Goal: Feedback & Contribution: Contribute content

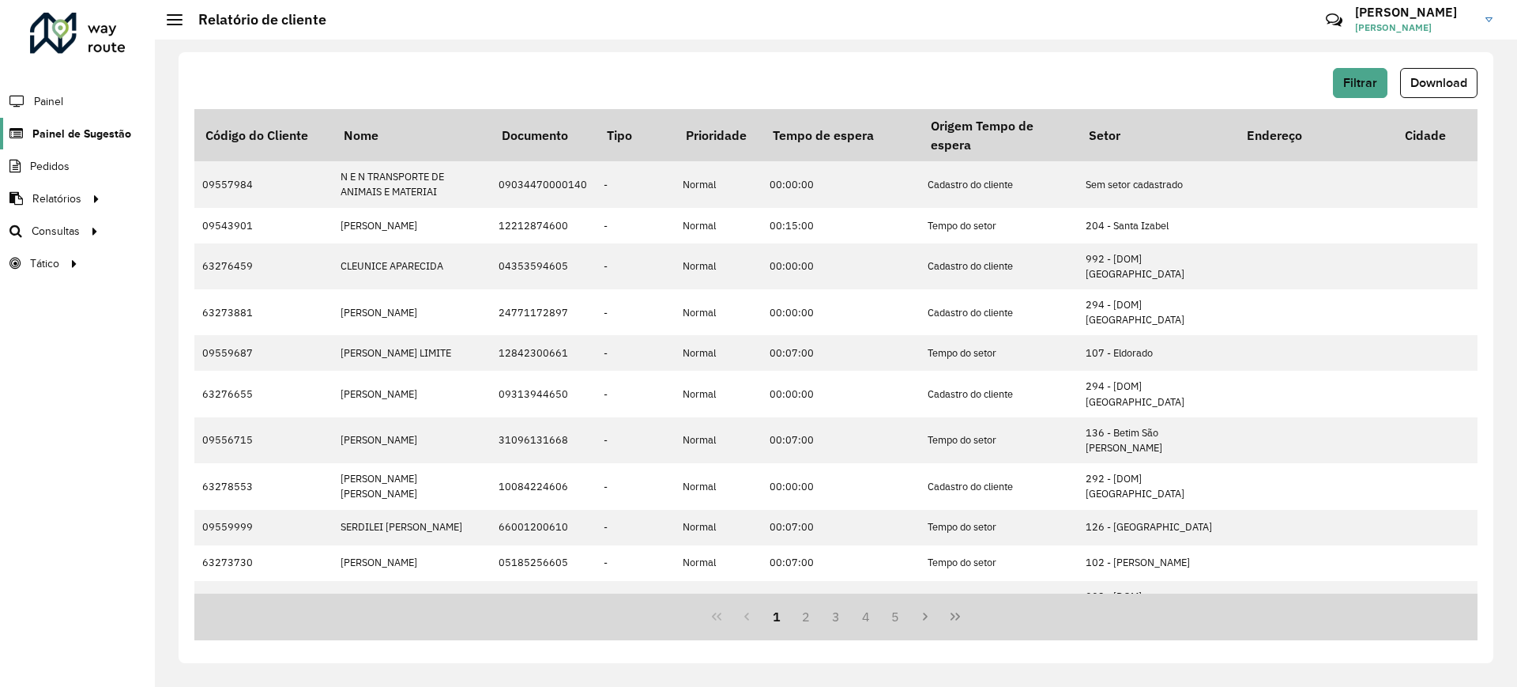
click at [92, 138] on span "Painel de Sugestão" at bounding box center [81, 134] width 99 height 17
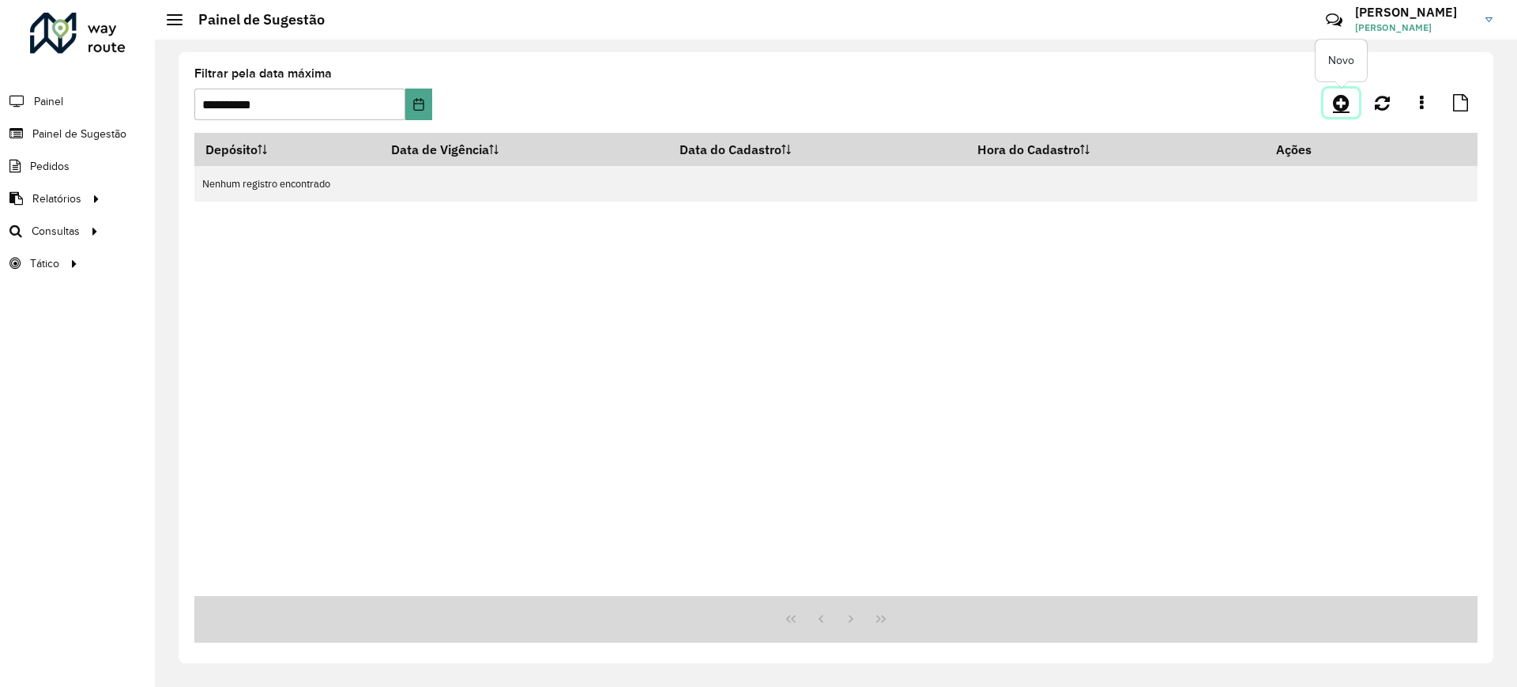
click at [1337, 108] on icon at bounding box center [1341, 102] width 17 height 19
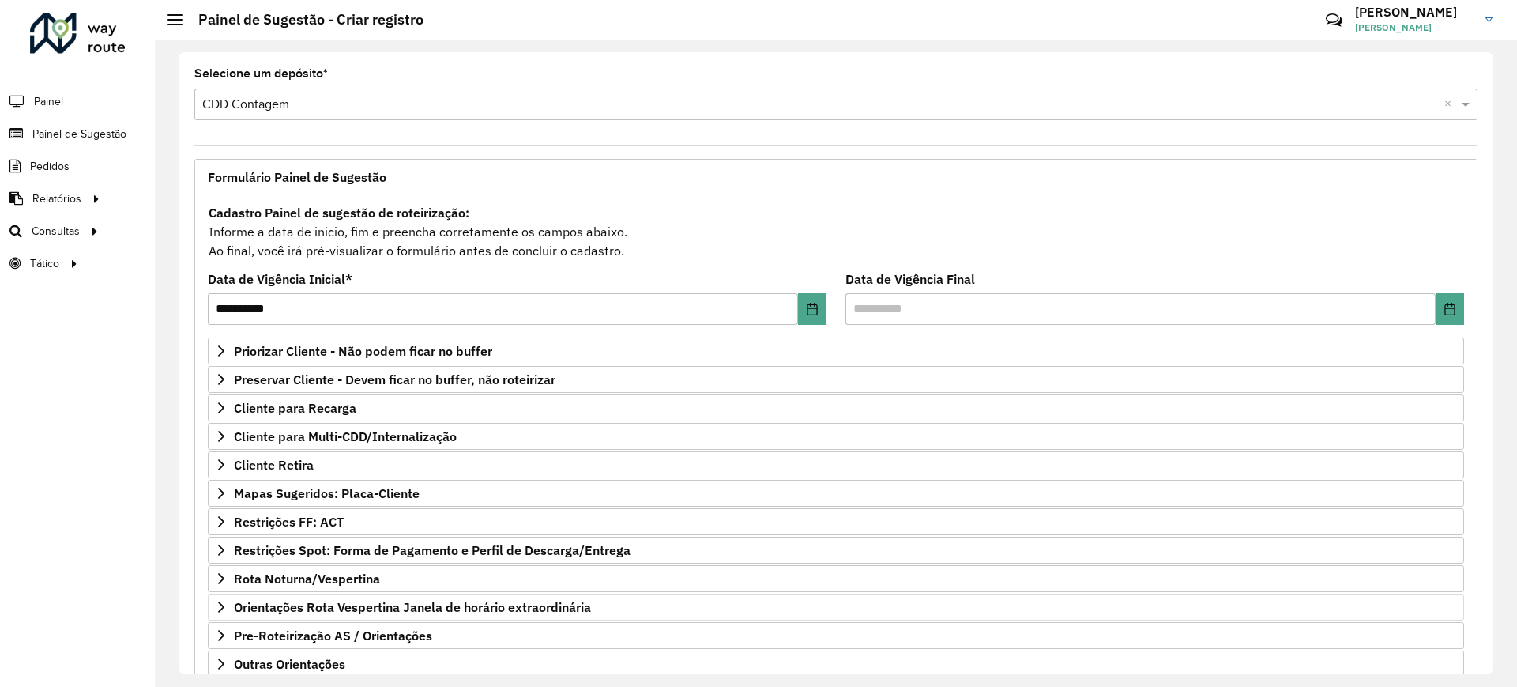
scroll to position [101, 0]
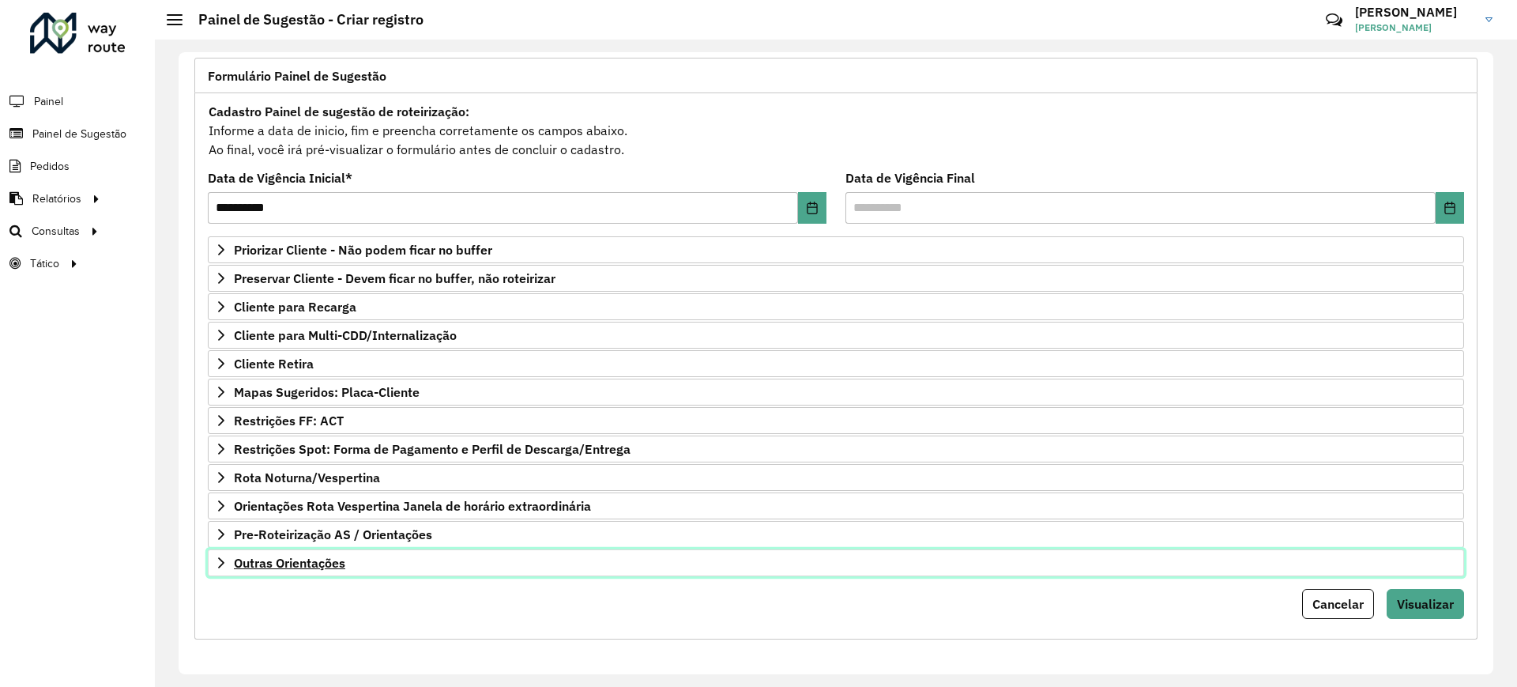
click at [315, 551] on link "Outras Orientações" at bounding box center [836, 562] width 1256 height 27
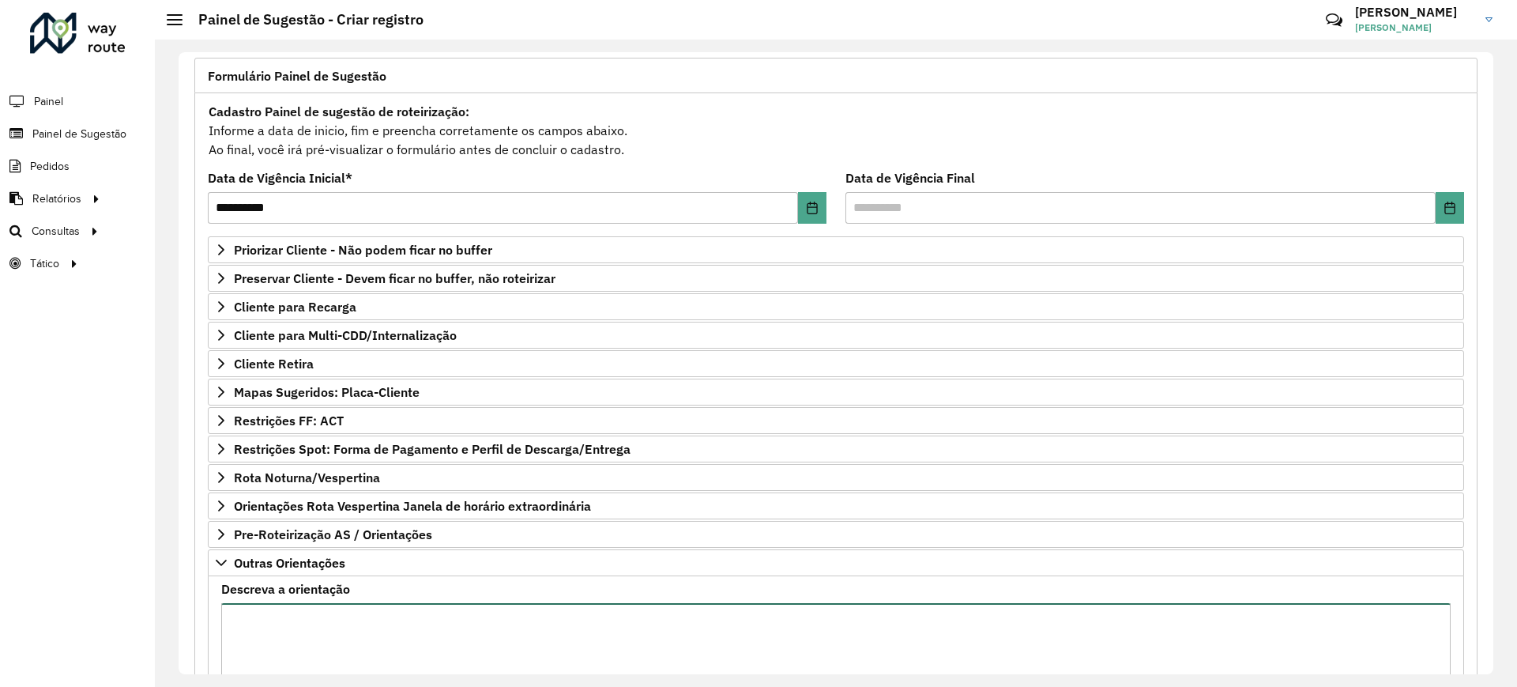
click at [361, 626] on textarea "Descreva a orientação" at bounding box center [835, 670] width 1229 height 134
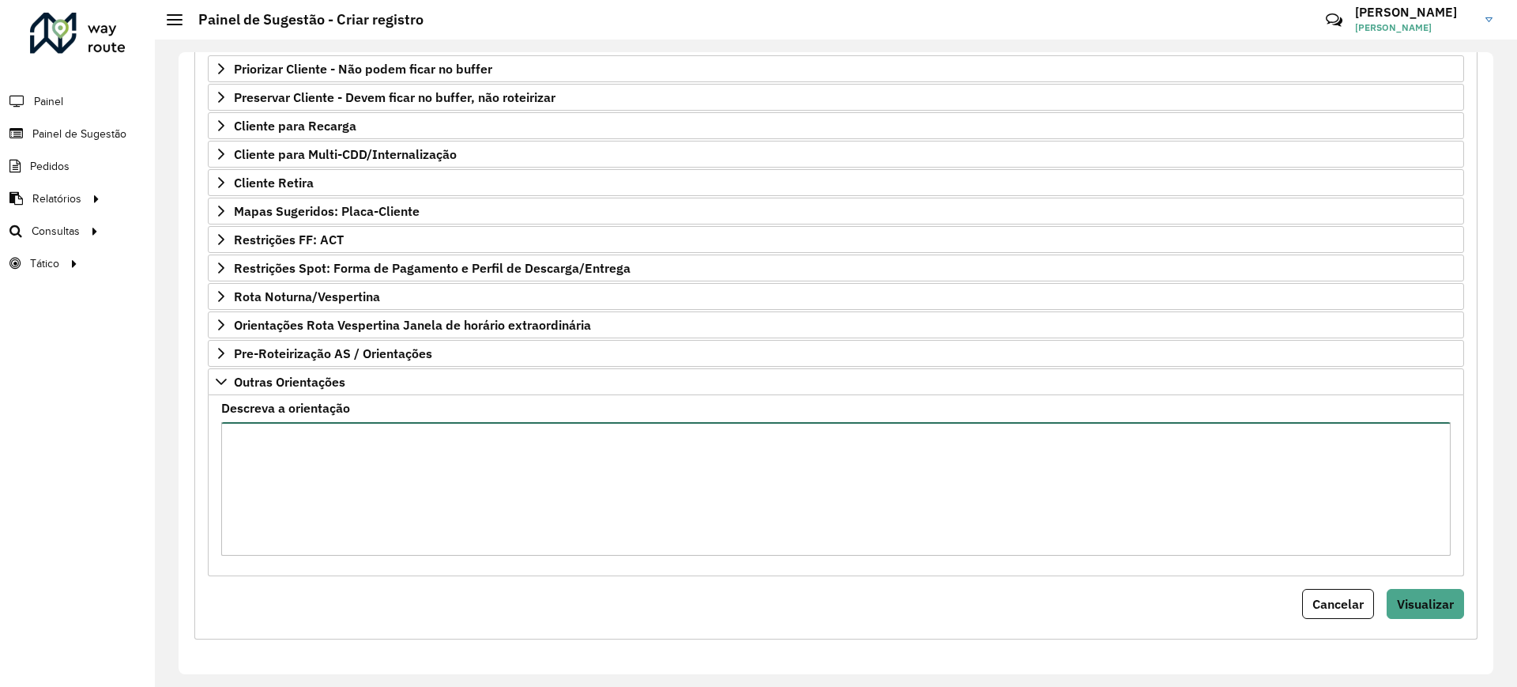
paste textarea "**********"
click at [259, 466] on textarea "Descreva a orientação" at bounding box center [833, 489] width 1225 height 134
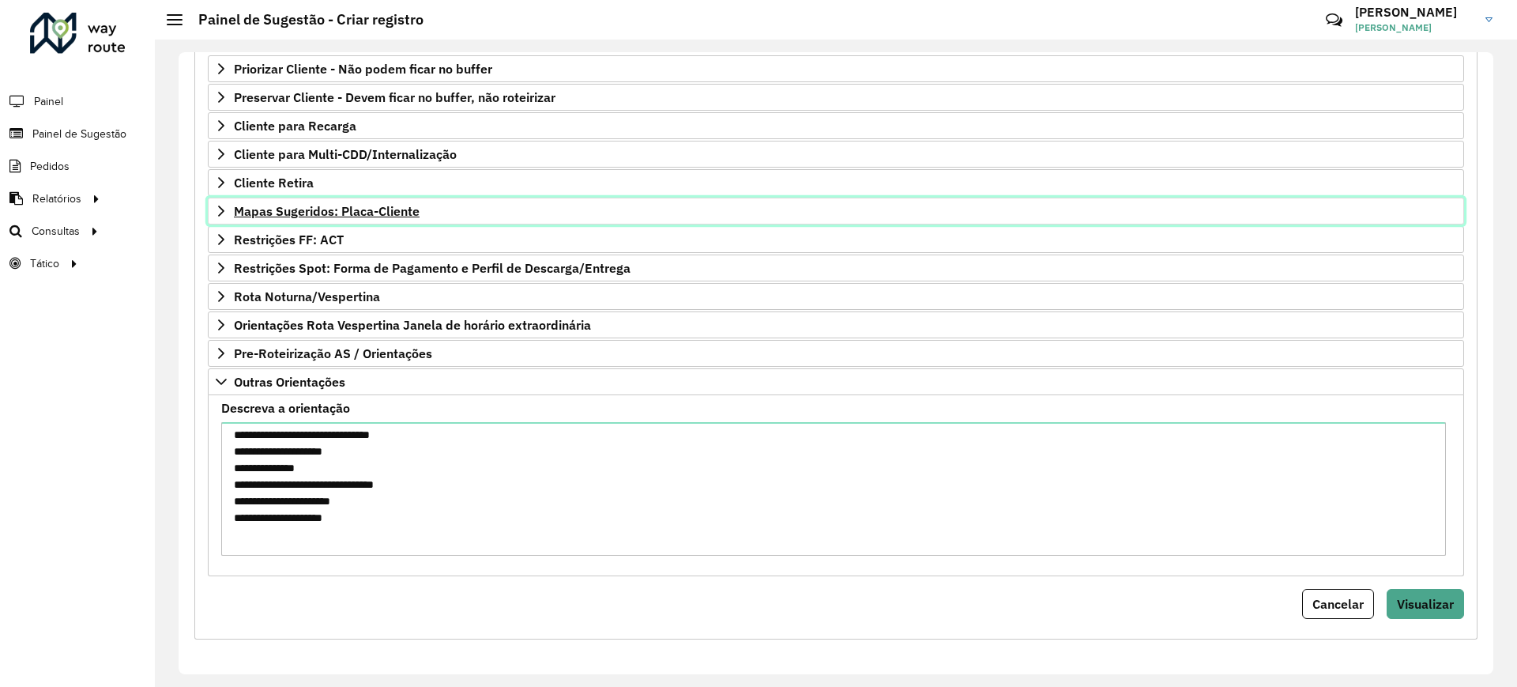
click at [216, 213] on icon at bounding box center [221, 211] width 13 height 13
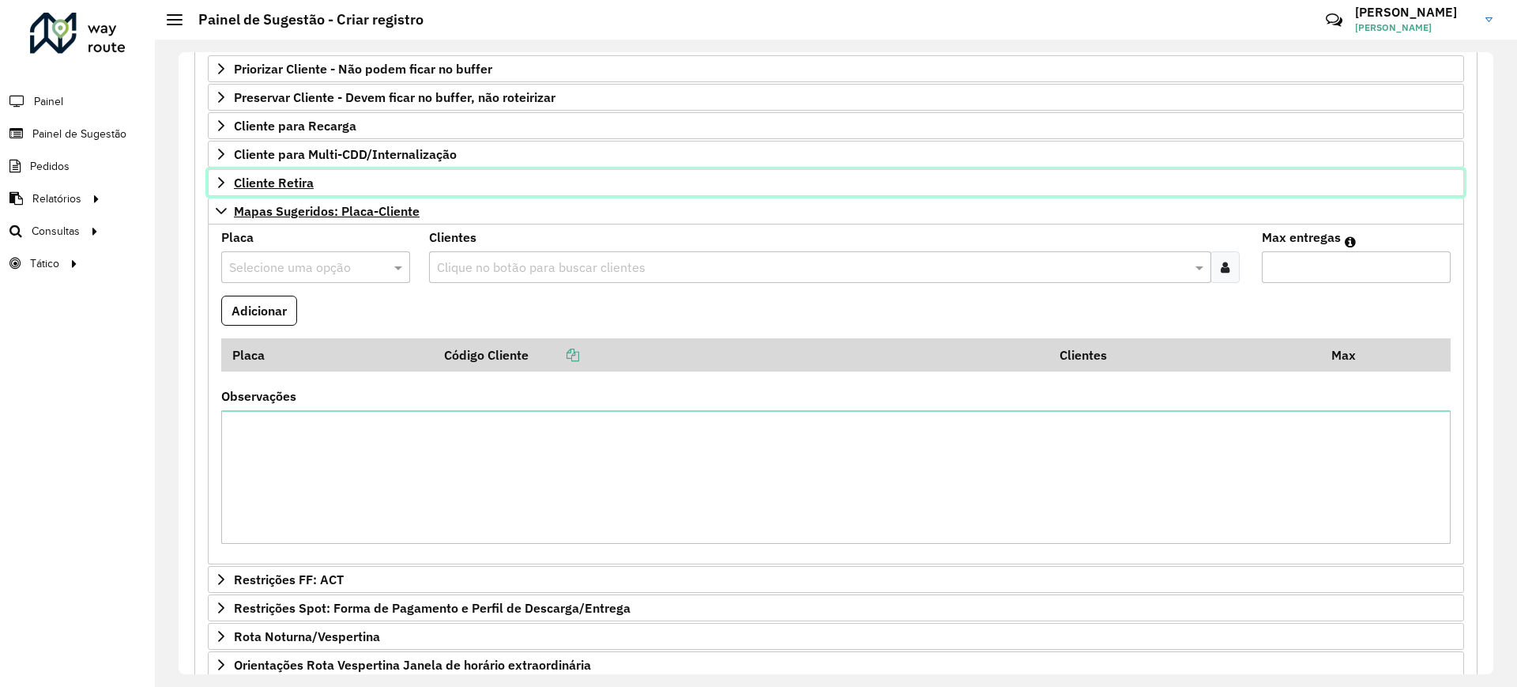
click at [218, 177] on icon at bounding box center [221, 182] width 13 height 13
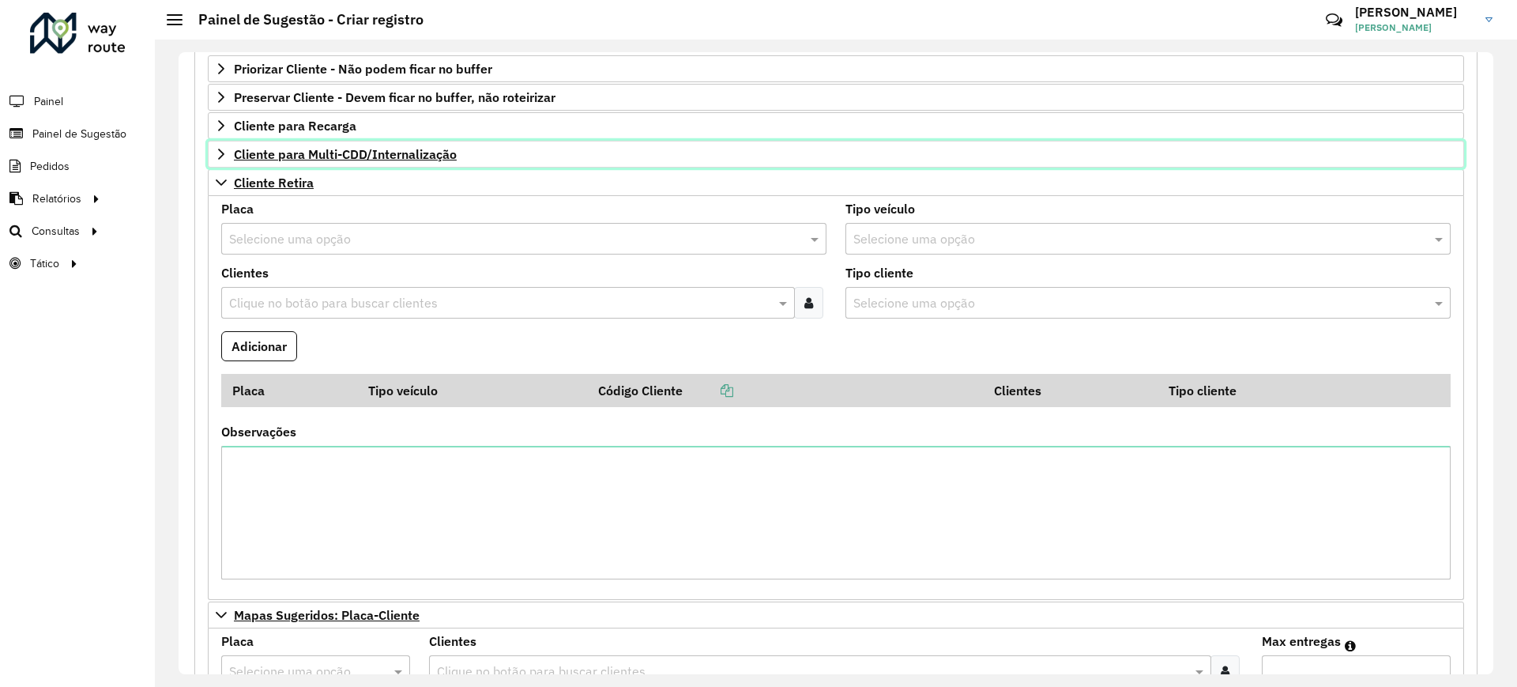
click at [228, 149] on link "Cliente para Multi-CDD/Internalização" at bounding box center [836, 154] width 1256 height 27
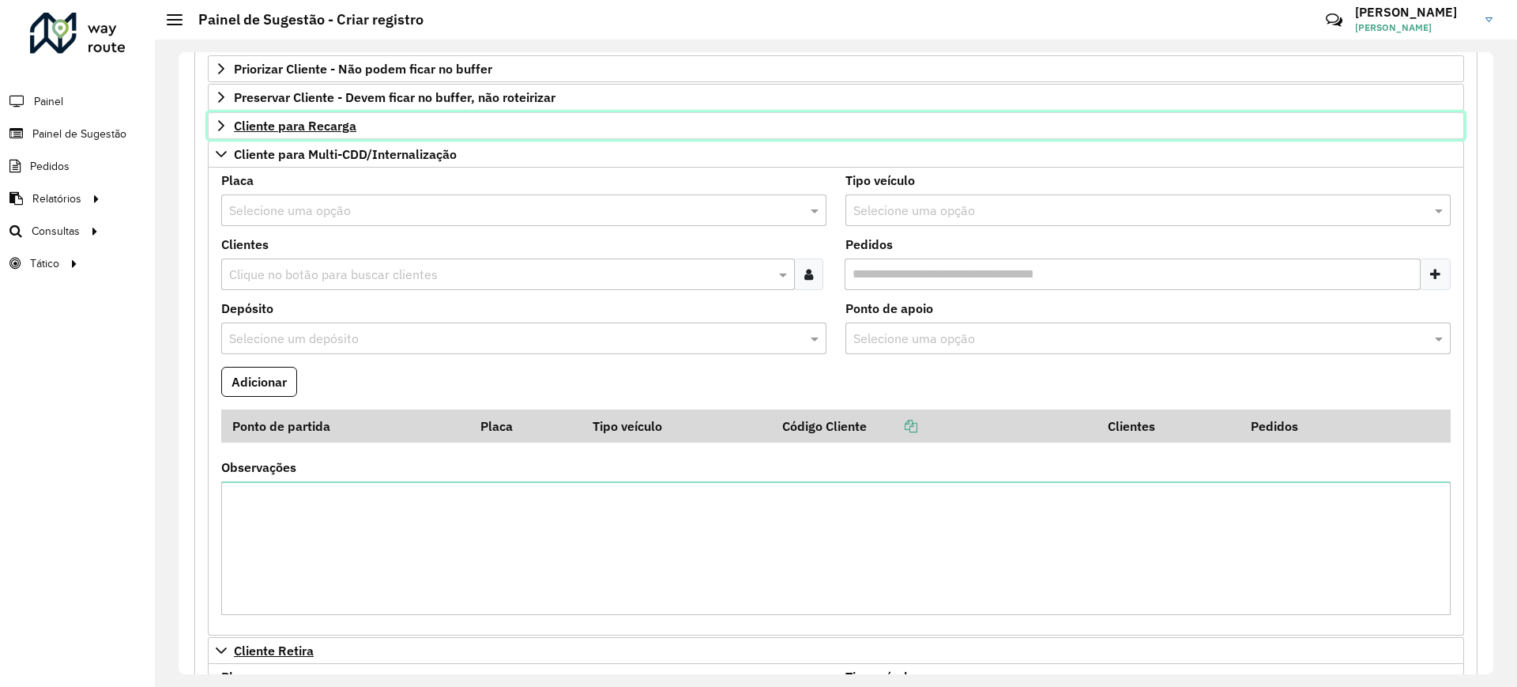
click at [231, 126] on link "Cliente para Recarga" at bounding box center [836, 125] width 1256 height 27
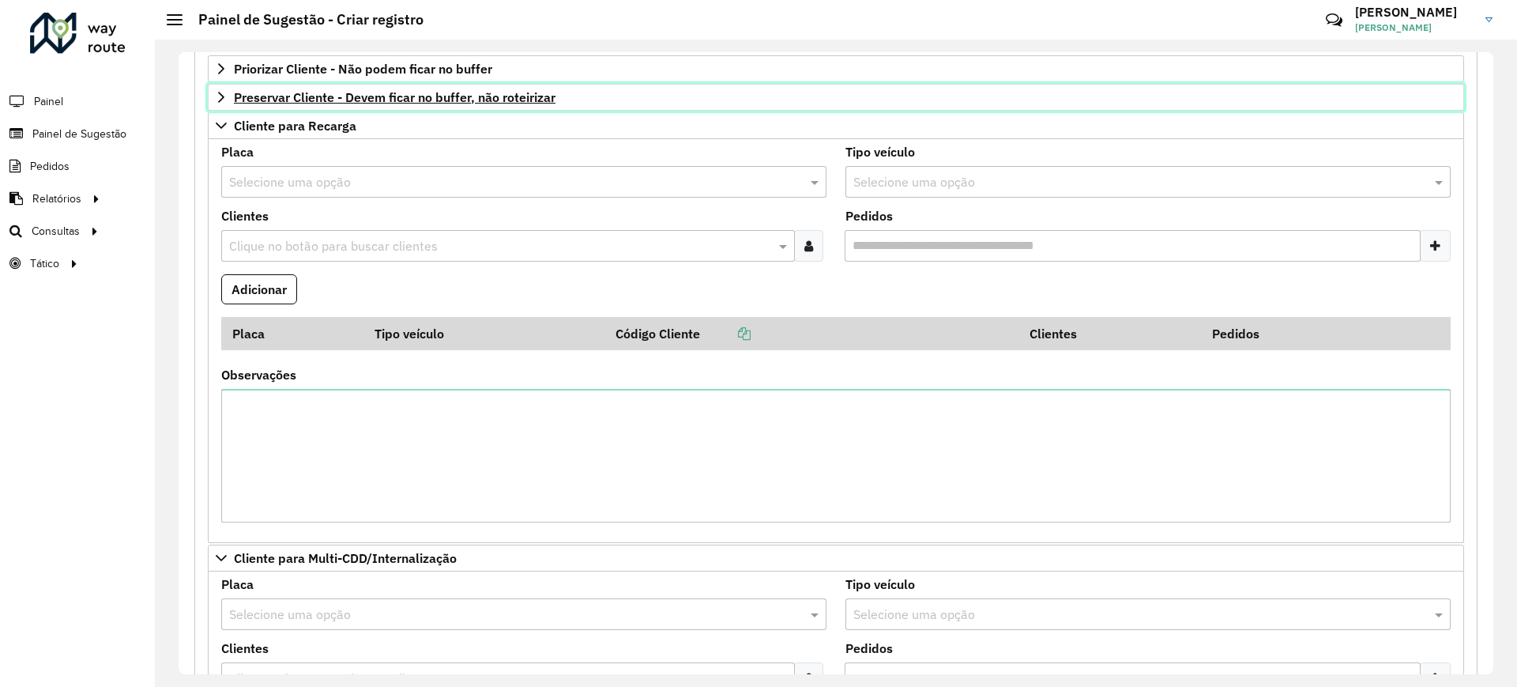
click at [243, 100] on span "Preservar Cliente - Devem ficar no buffer, não roteirizar" at bounding box center [395, 97] width 322 height 13
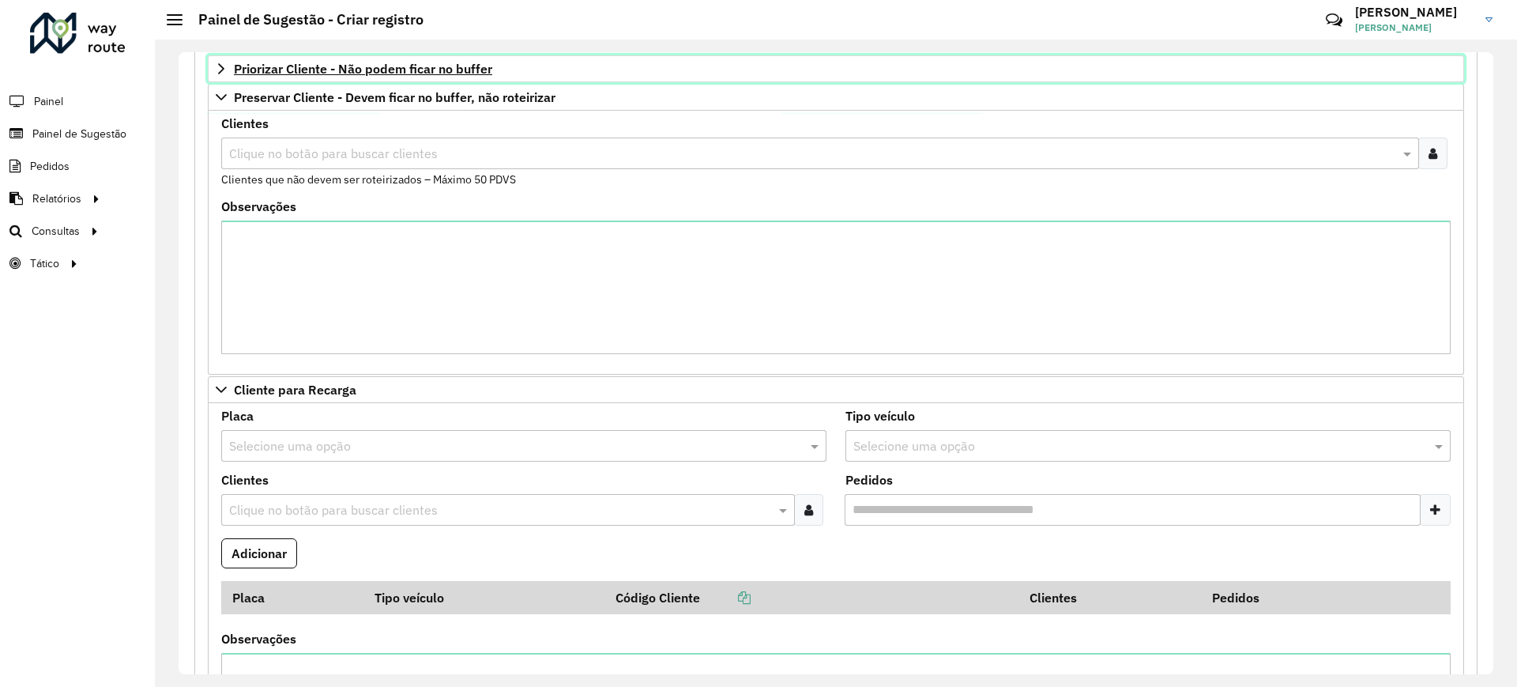
click at [239, 77] on link "Priorizar Cliente - Não podem ficar no buffer" at bounding box center [836, 68] width 1256 height 27
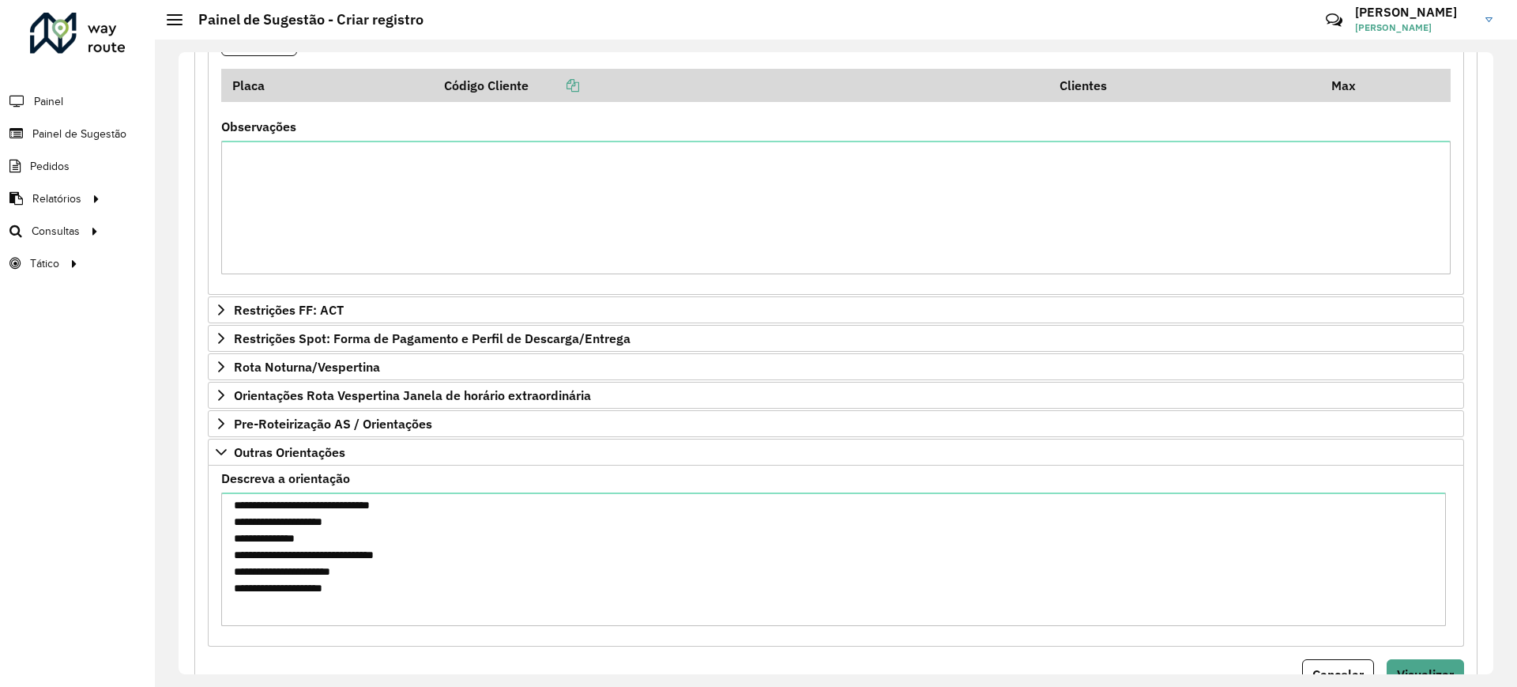
scroll to position [2426, 0]
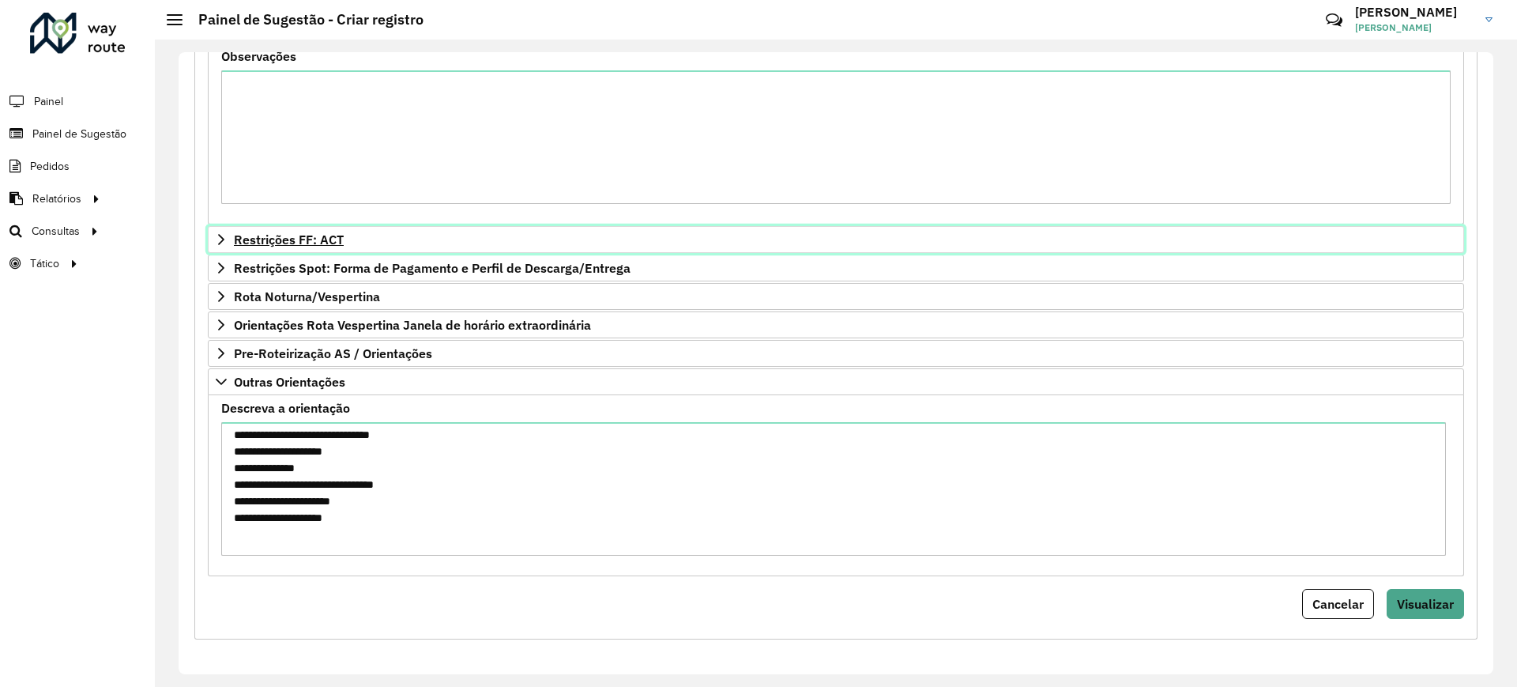
click at [219, 243] on icon at bounding box center [221, 239] width 6 height 11
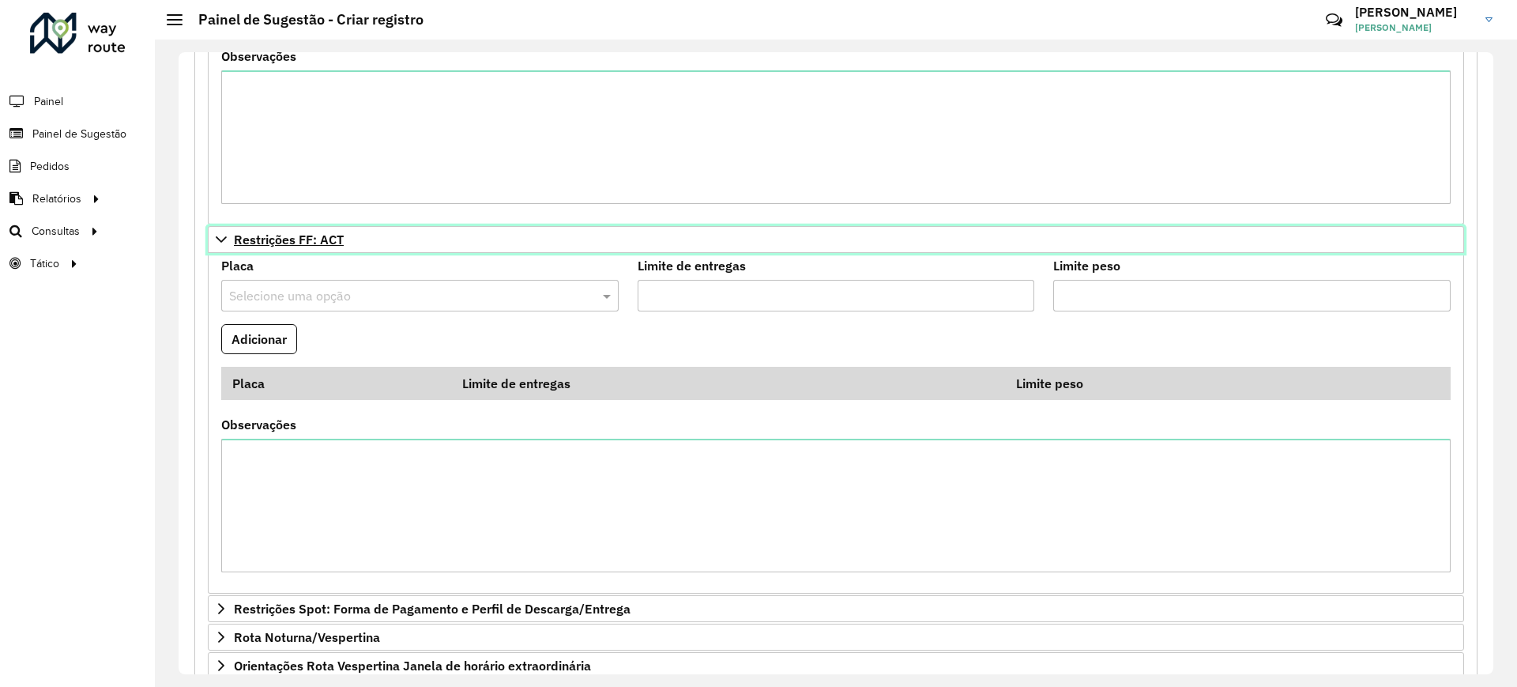
scroll to position [2722, 0]
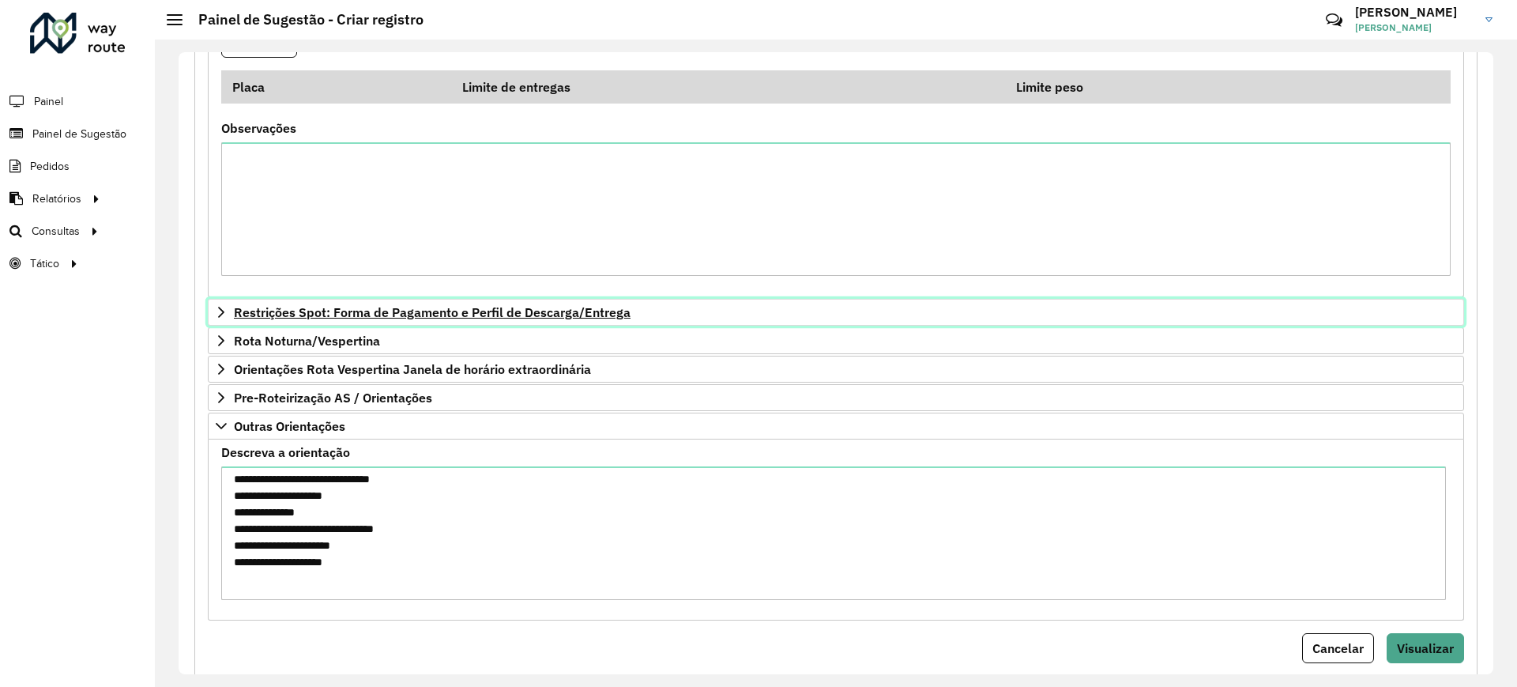
click at [220, 315] on icon at bounding box center [221, 312] width 6 height 11
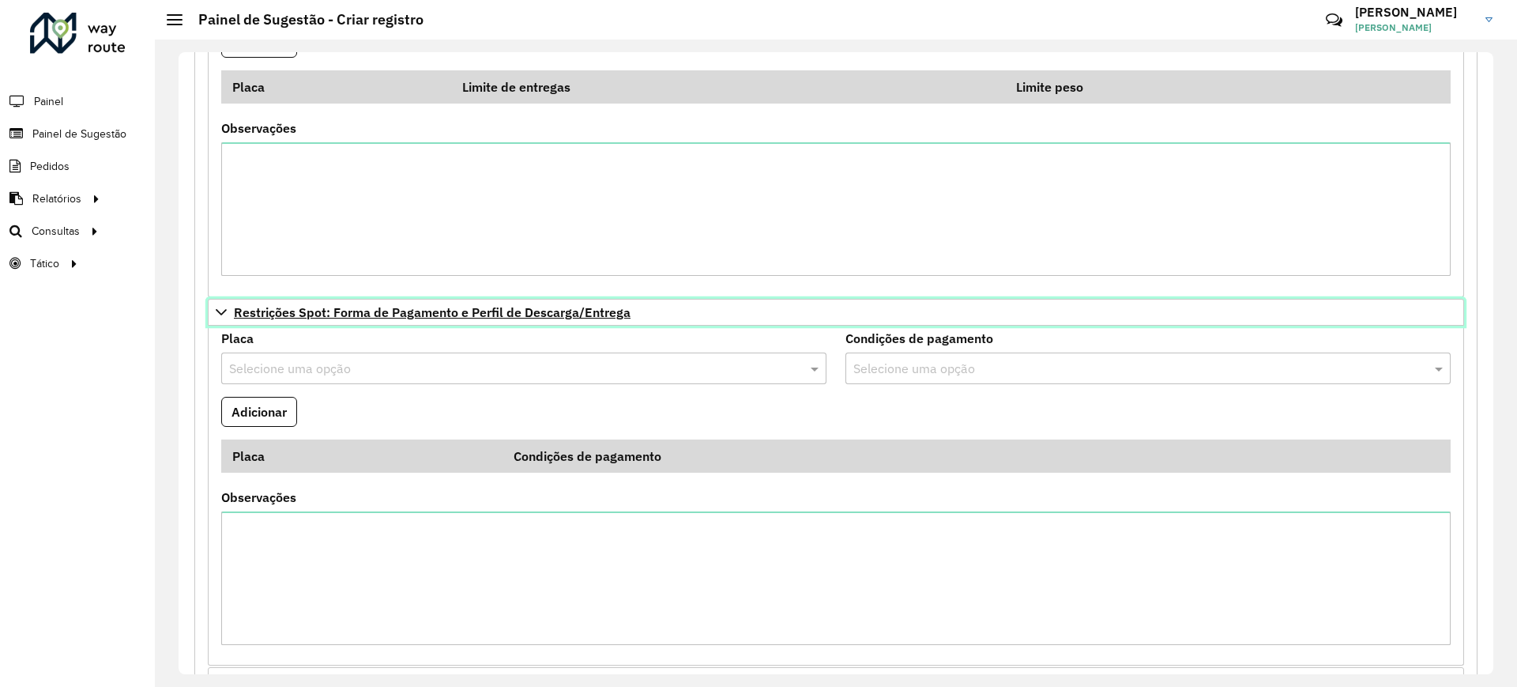
scroll to position [3019, 0]
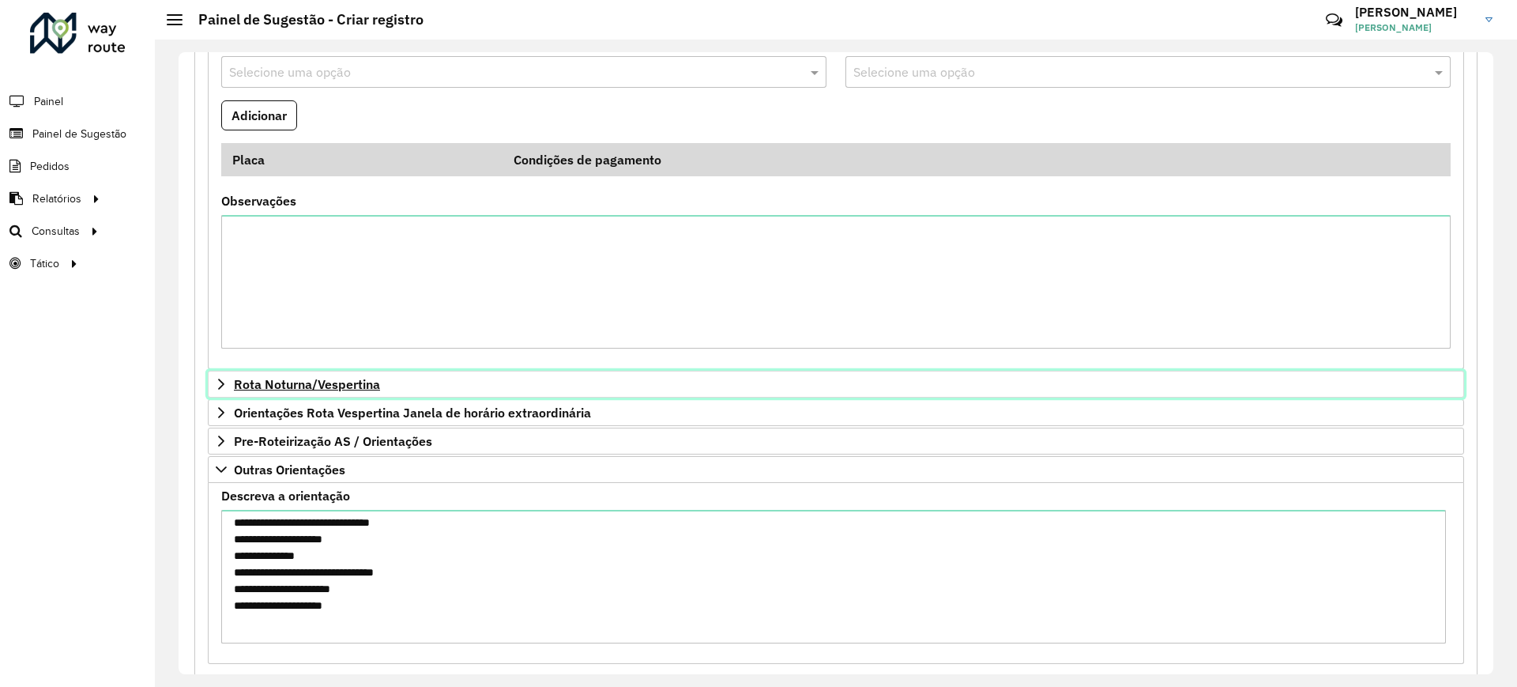
click at [220, 372] on link "Rota Noturna/Vespertina" at bounding box center [836, 384] width 1256 height 27
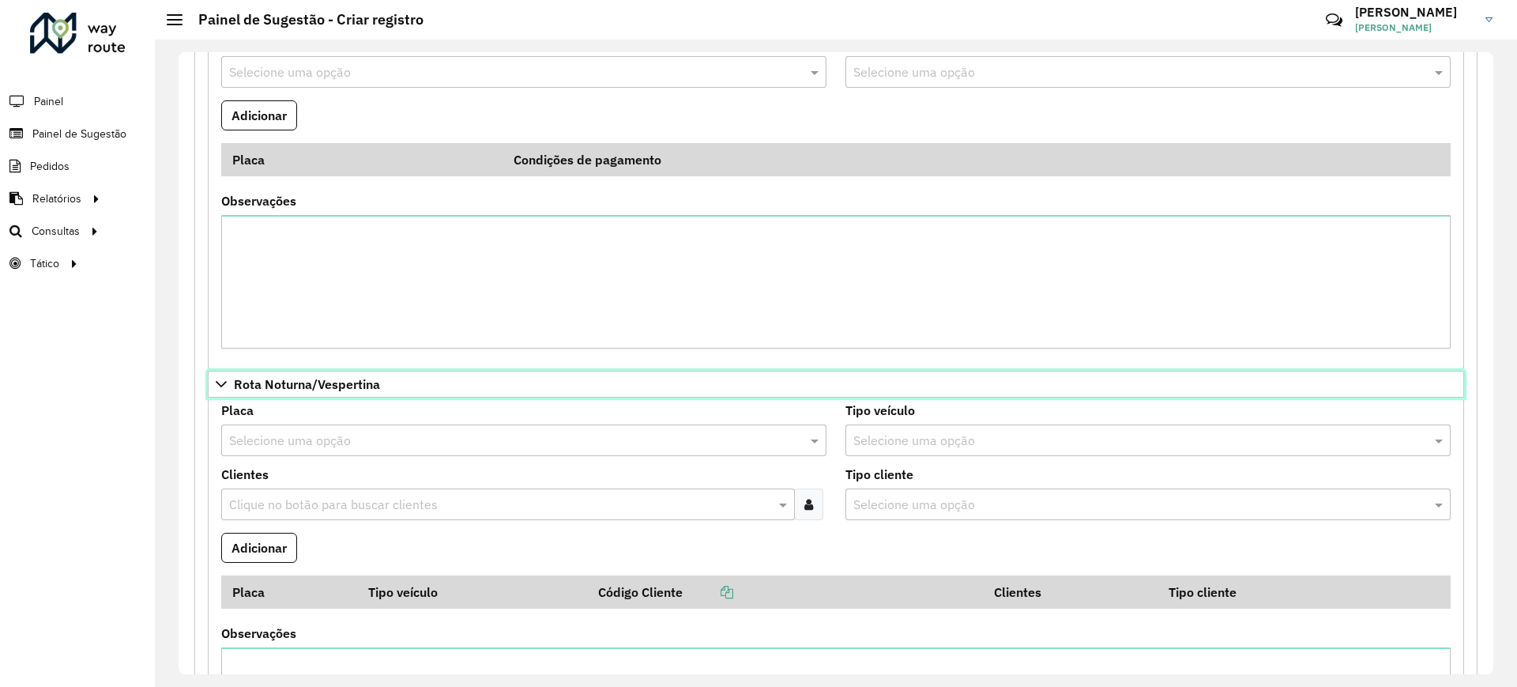
scroll to position [3414, 0]
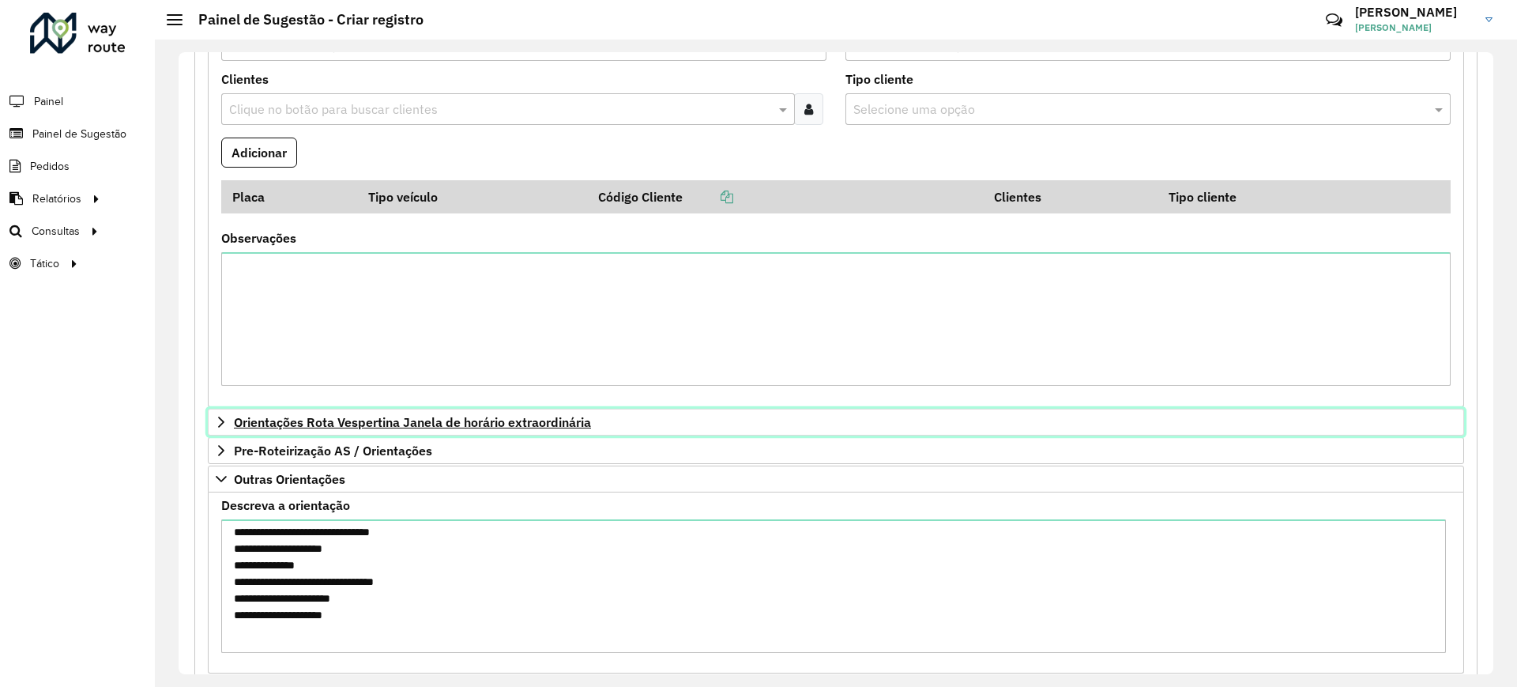
click at [228, 411] on link "Orientações Rota Vespertina Janela de horário extraordinária" at bounding box center [836, 421] width 1256 height 27
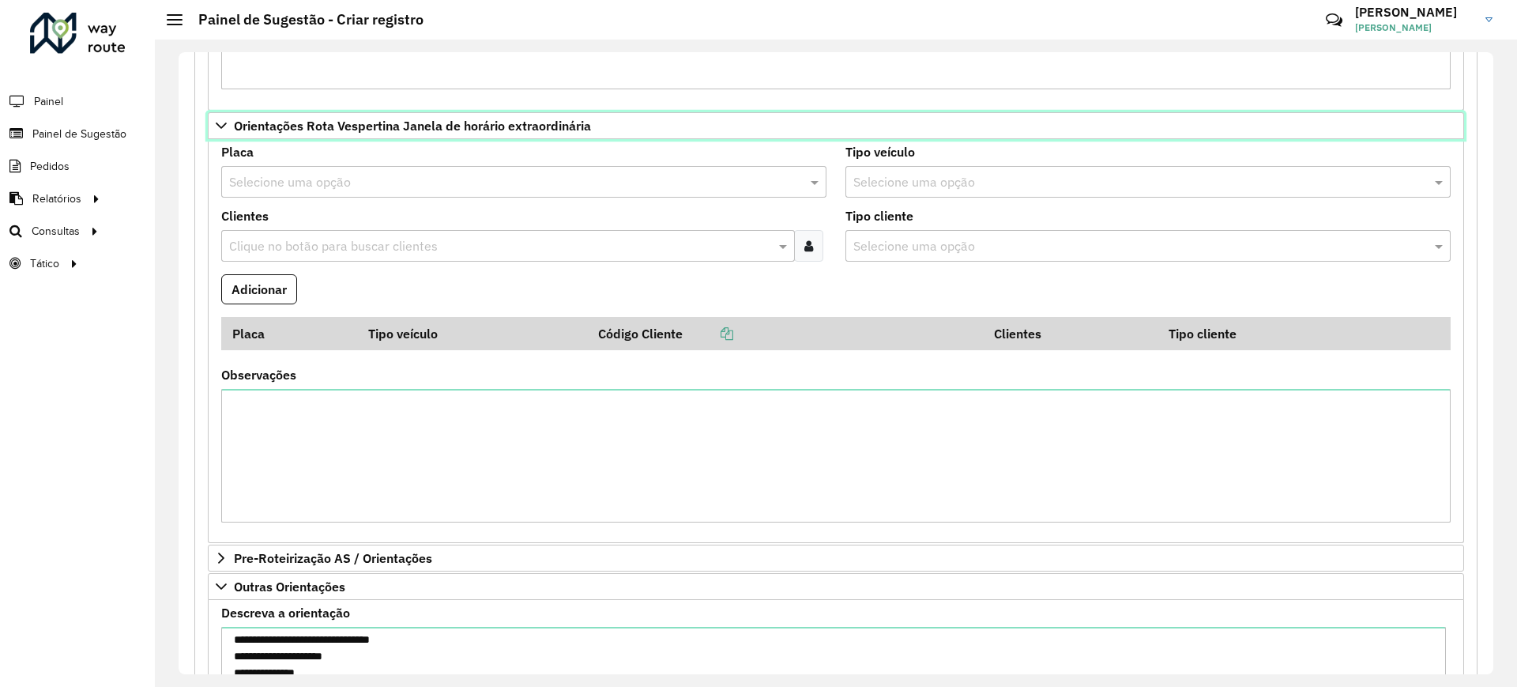
scroll to position [3315, 0]
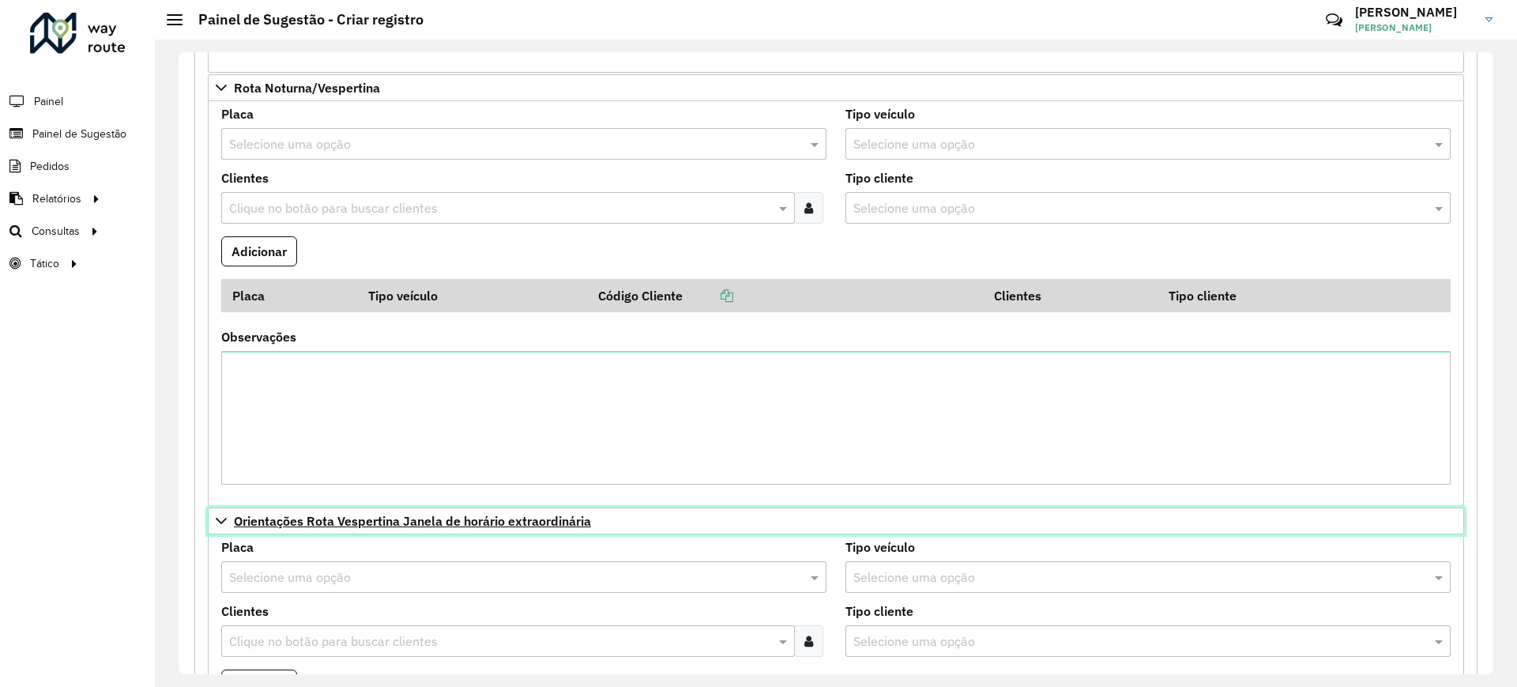
click at [220, 518] on icon at bounding box center [221, 520] width 13 height 13
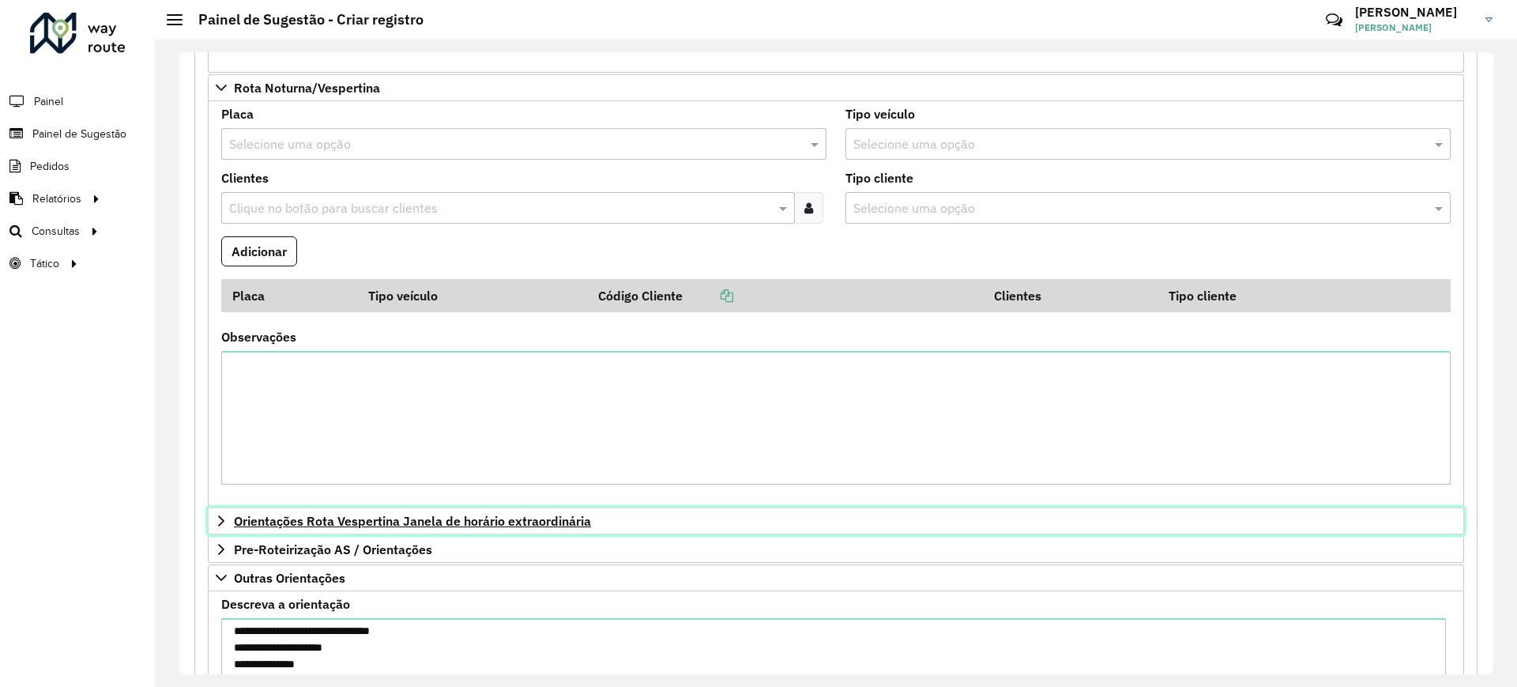
scroll to position [3019, 0]
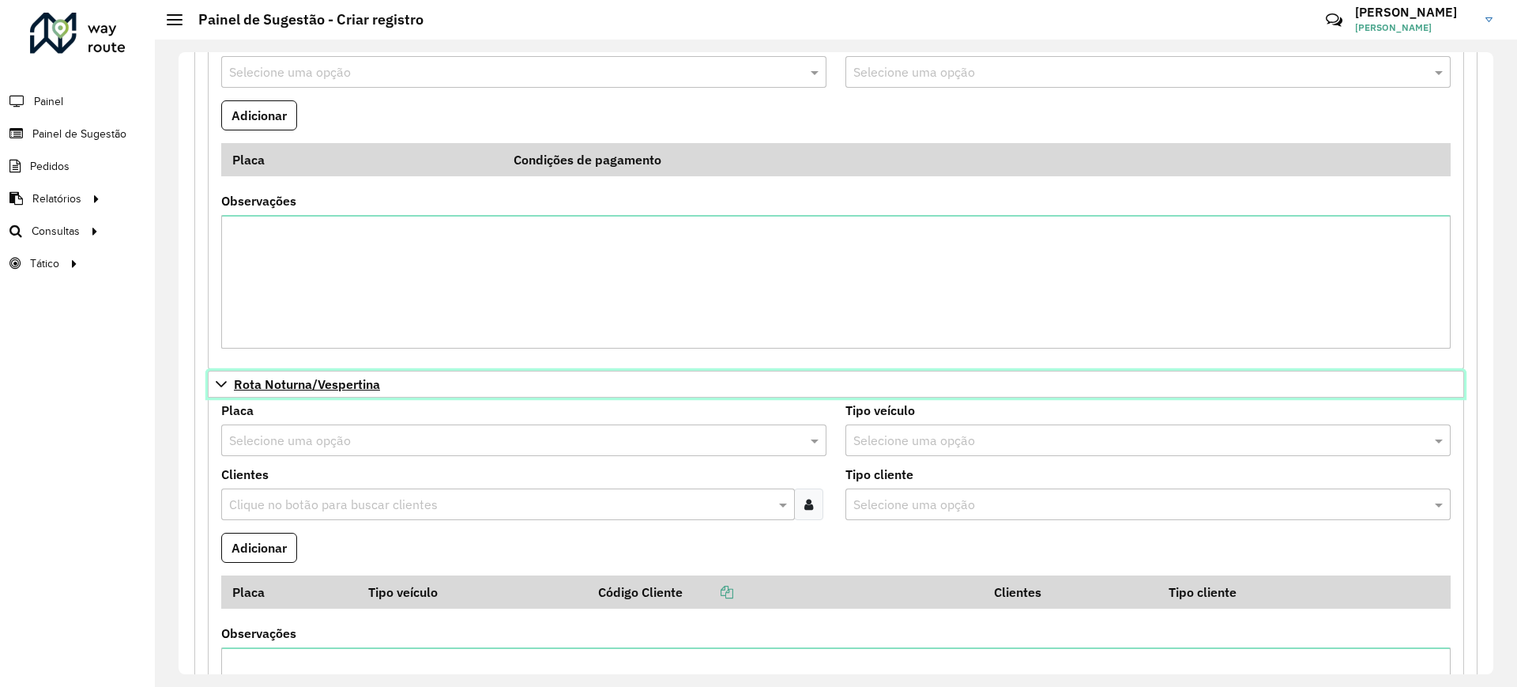
click at [227, 376] on link "Rota Noturna/Vespertina" at bounding box center [836, 384] width 1256 height 27
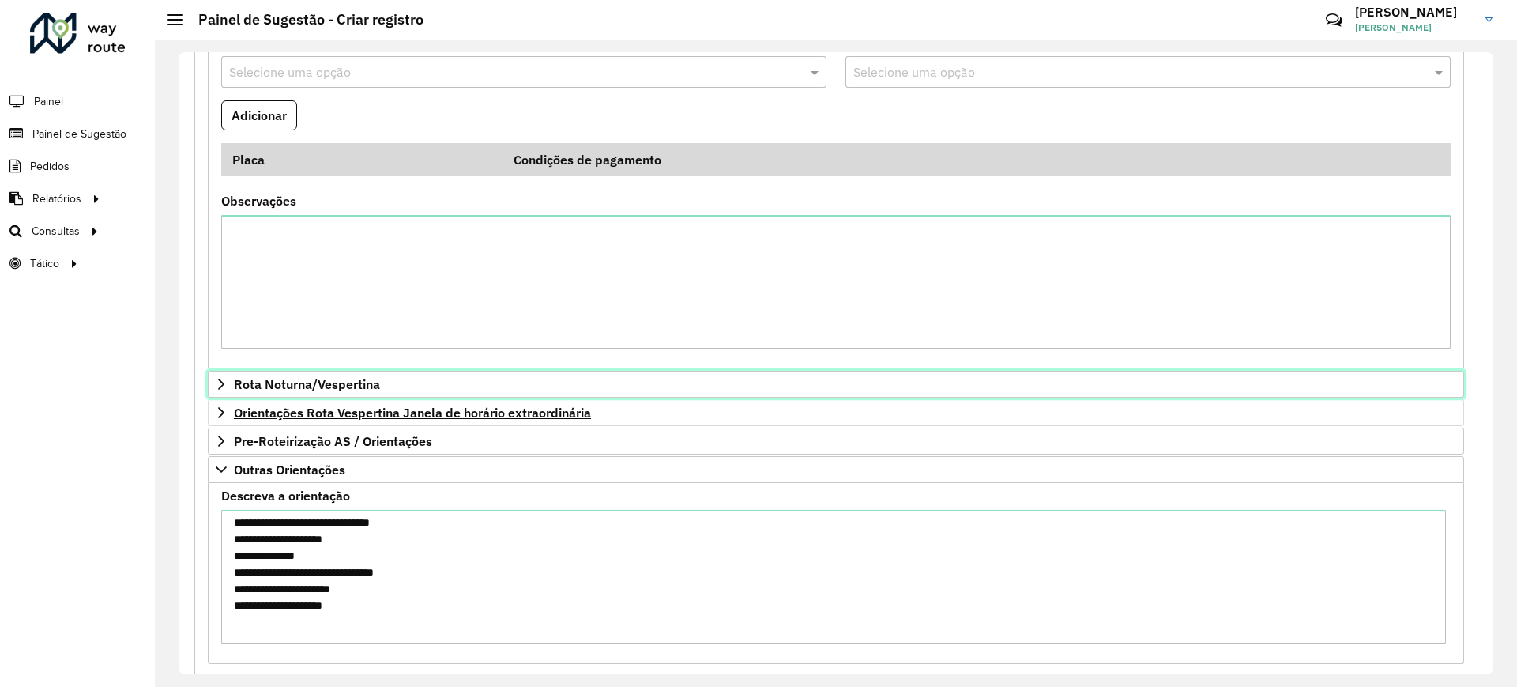
scroll to position [2722, 0]
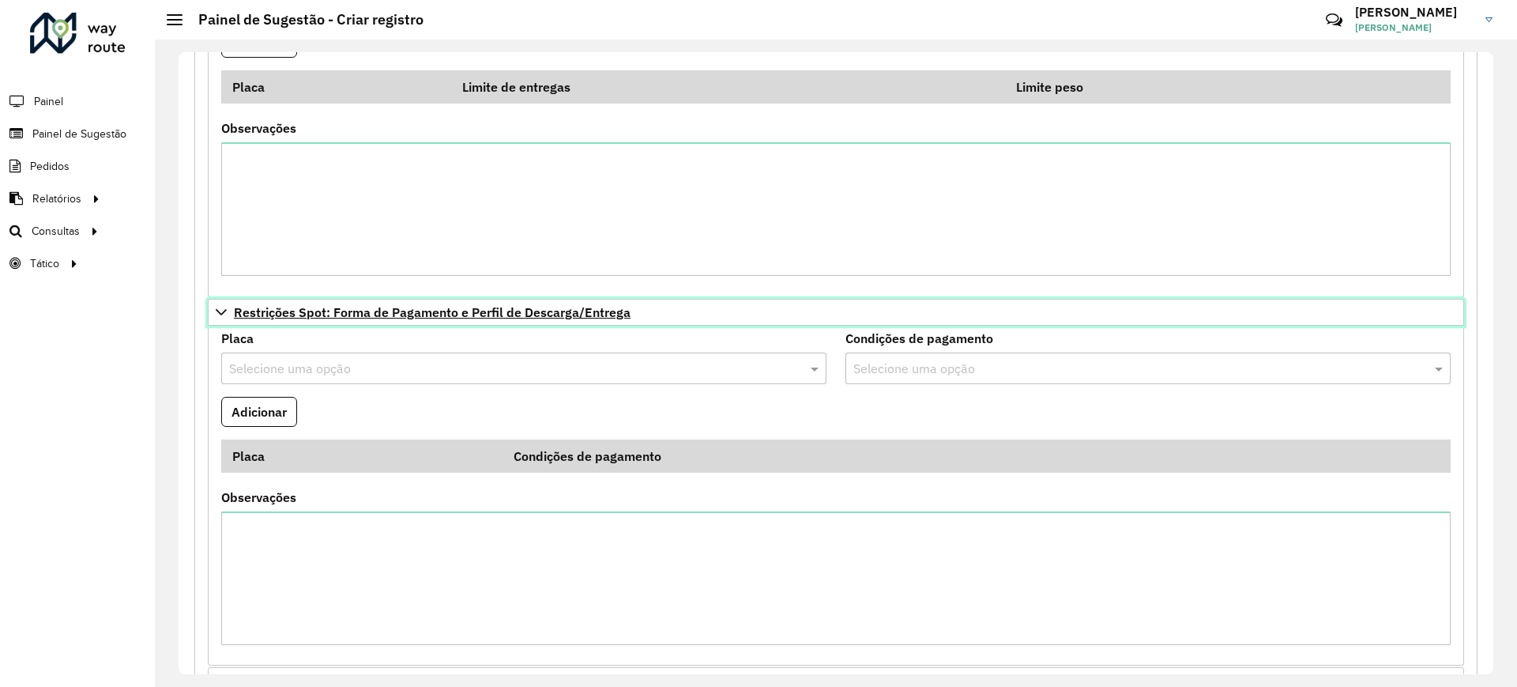
click at [225, 308] on icon at bounding box center [221, 312] width 13 height 13
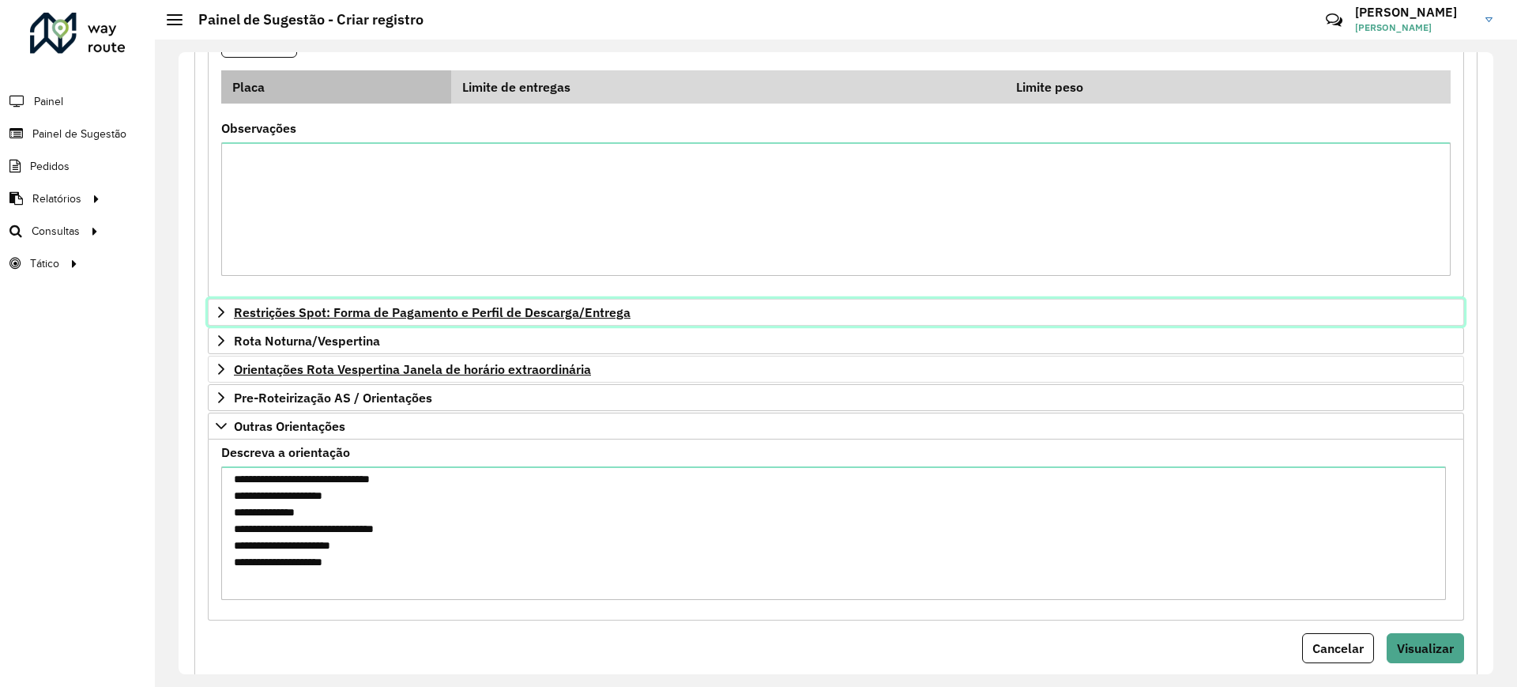
scroll to position [2426, 0]
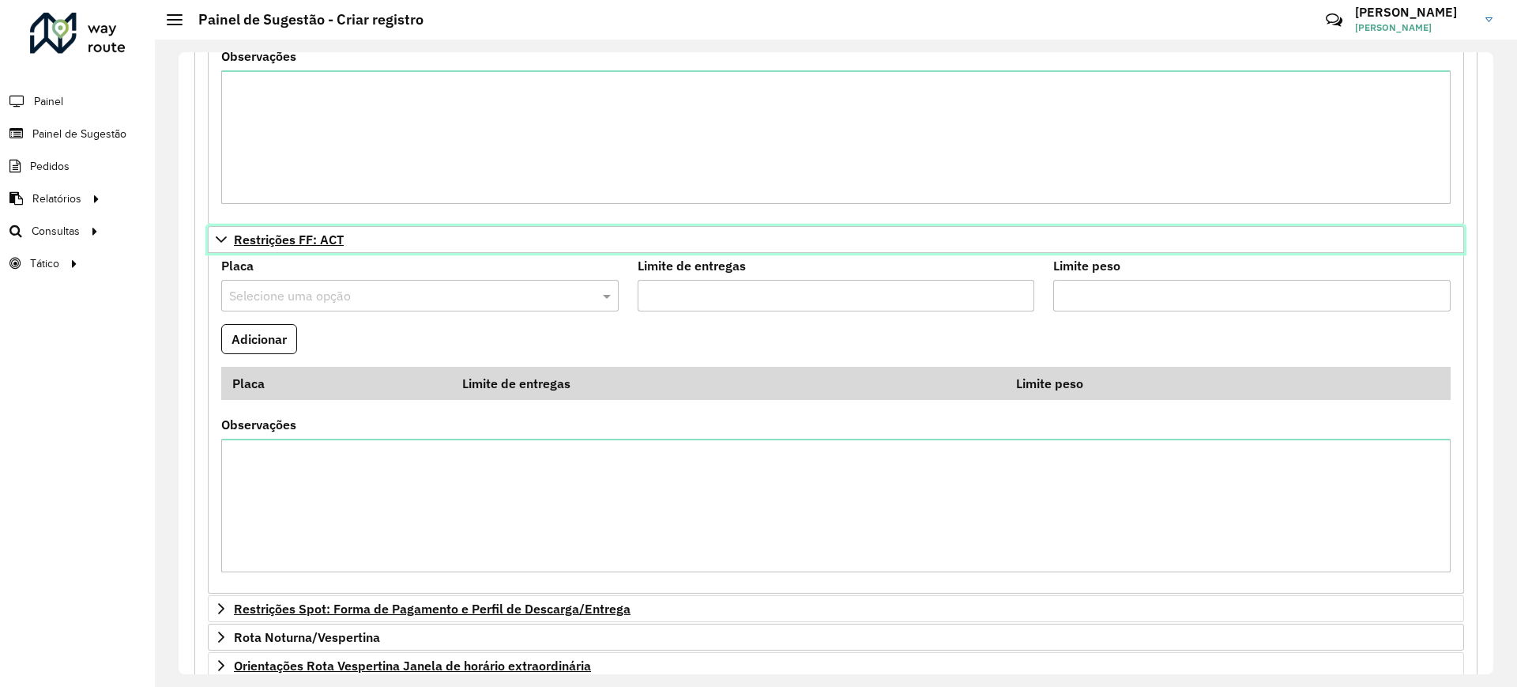
click at [217, 235] on icon at bounding box center [221, 239] width 13 height 13
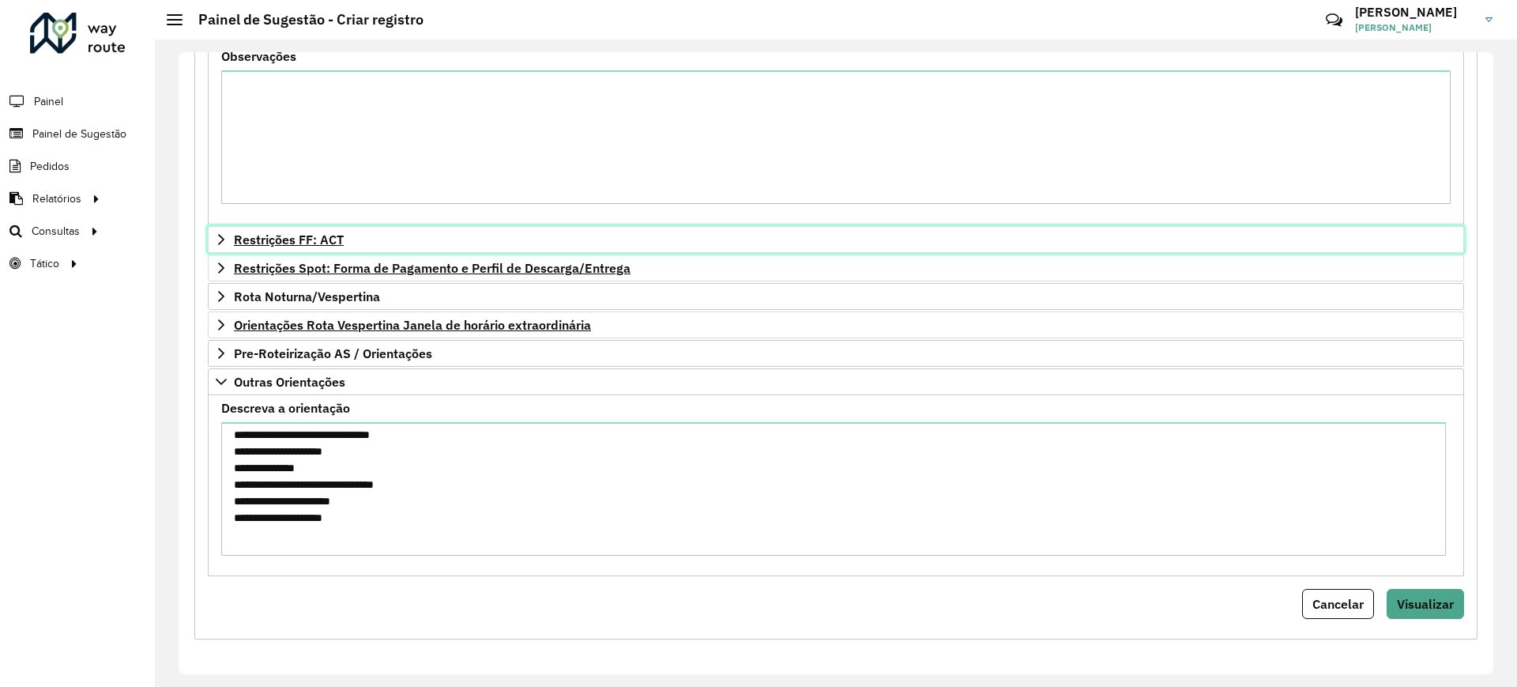
scroll to position [2130, 0]
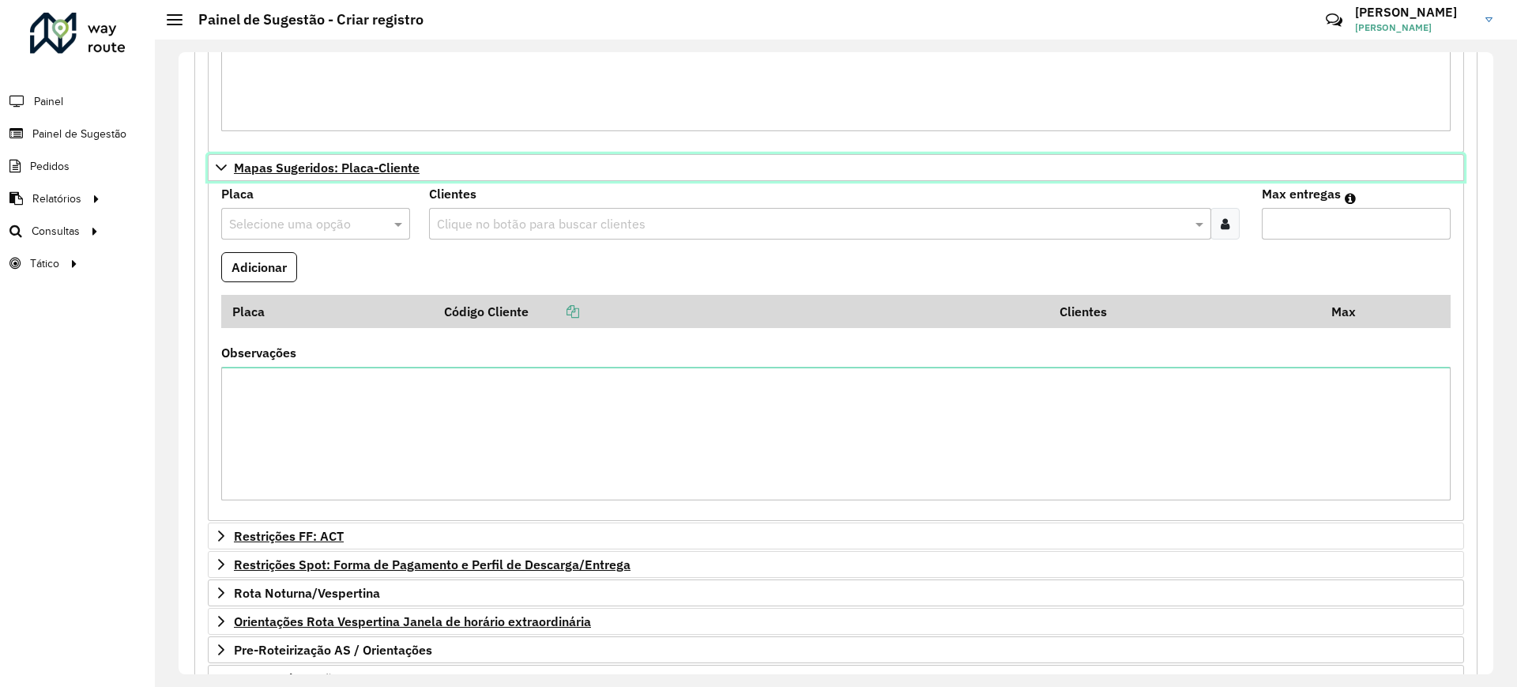
click at [231, 179] on link "Mapas Sugeridos: Placa-Cliente" at bounding box center [836, 167] width 1256 height 27
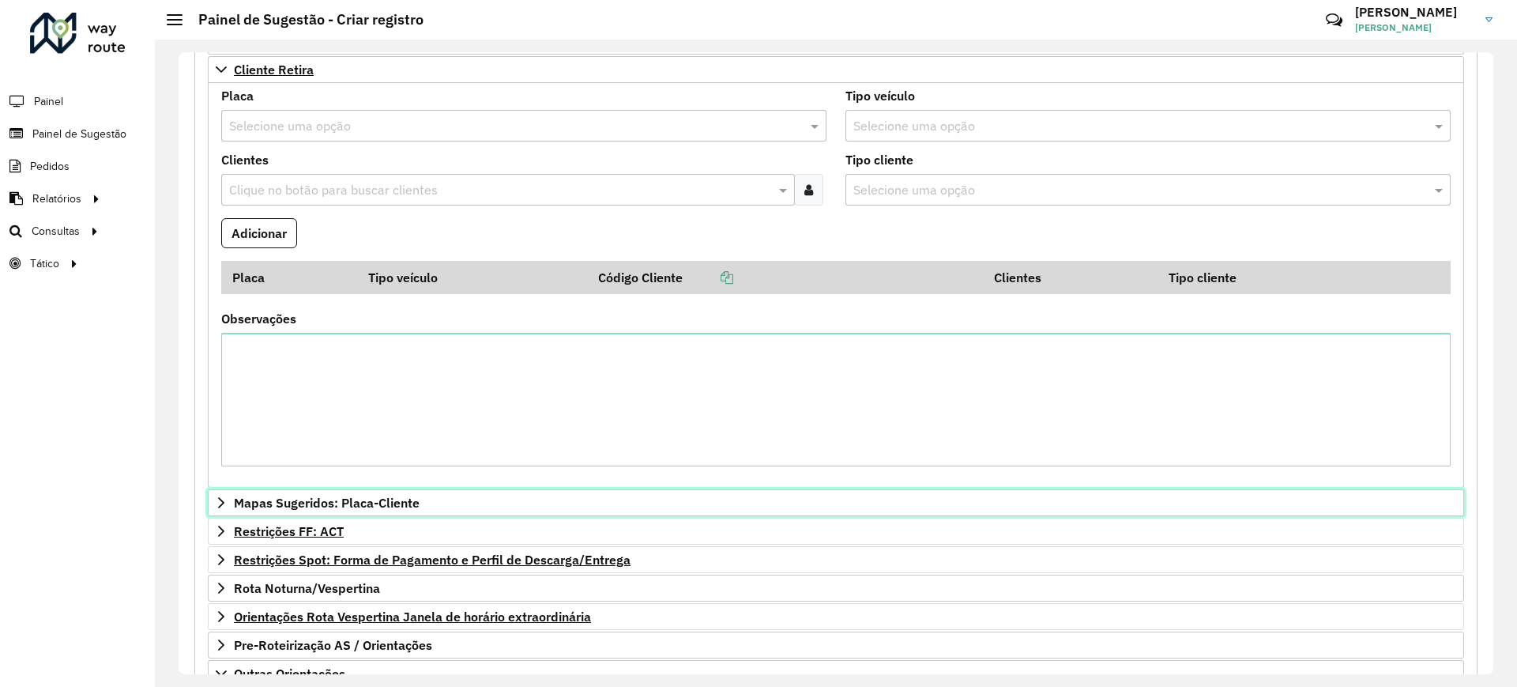
scroll to position [1597, 0]
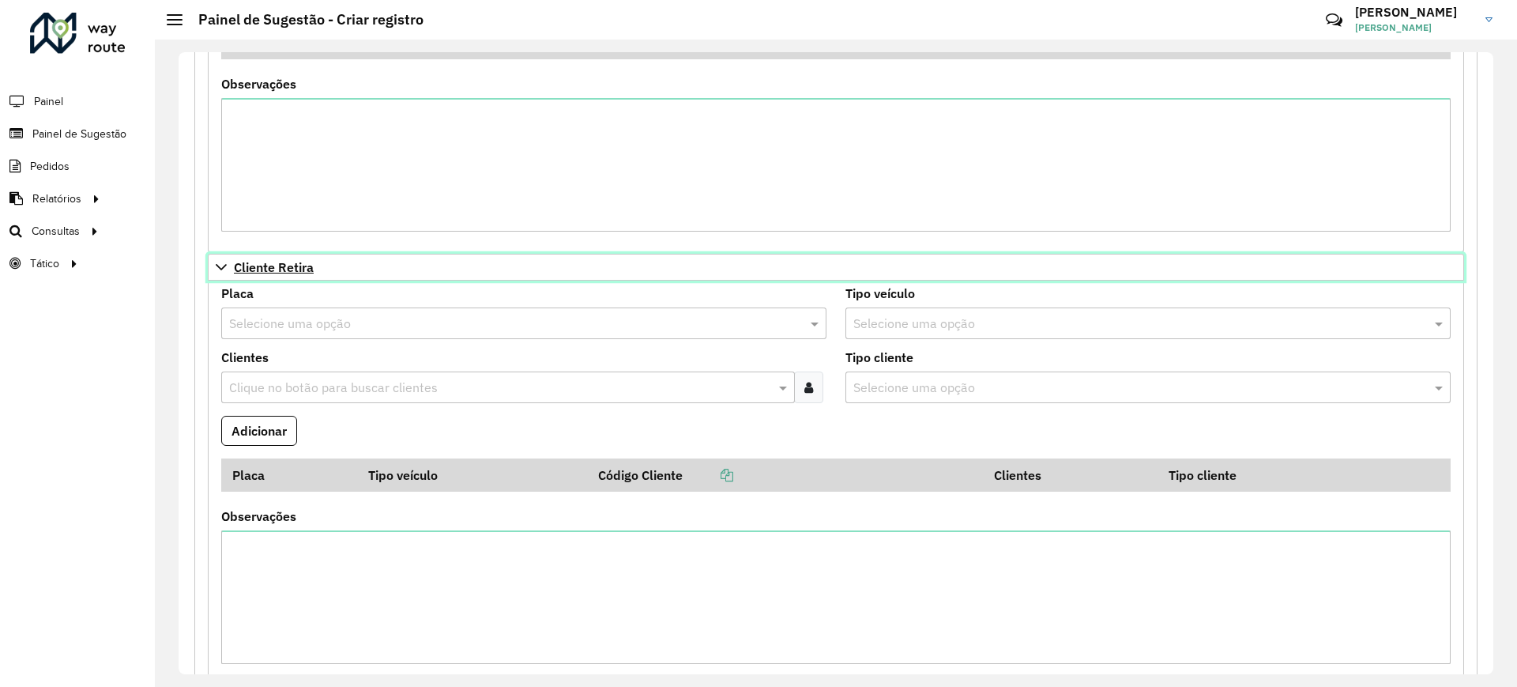
click at [286, 268] on span "Cliente Retira" at bounding box center [274, 267] width 80 height 13
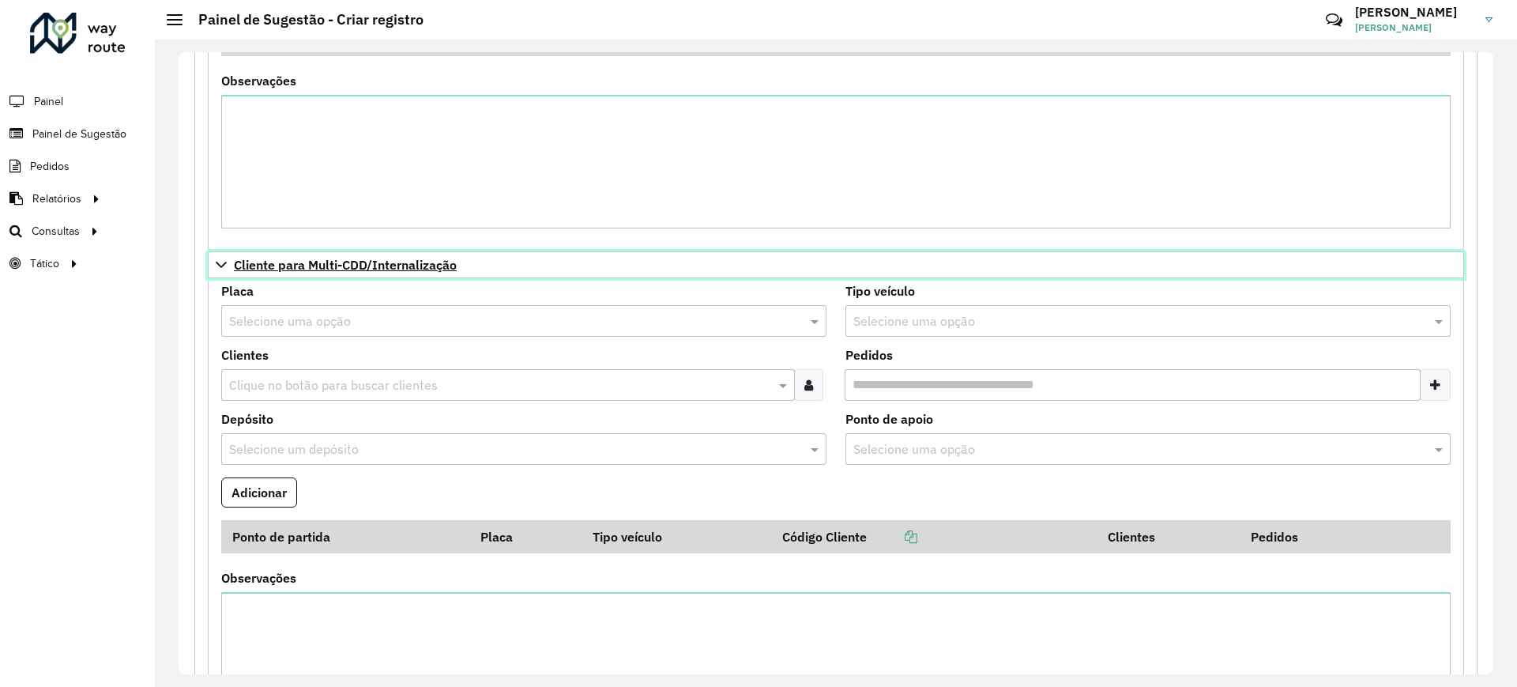
click at [295, 254] on link "Cliente para Multi-CDD/Internalização" at bounding box center [836, 264] width 1256 height 27
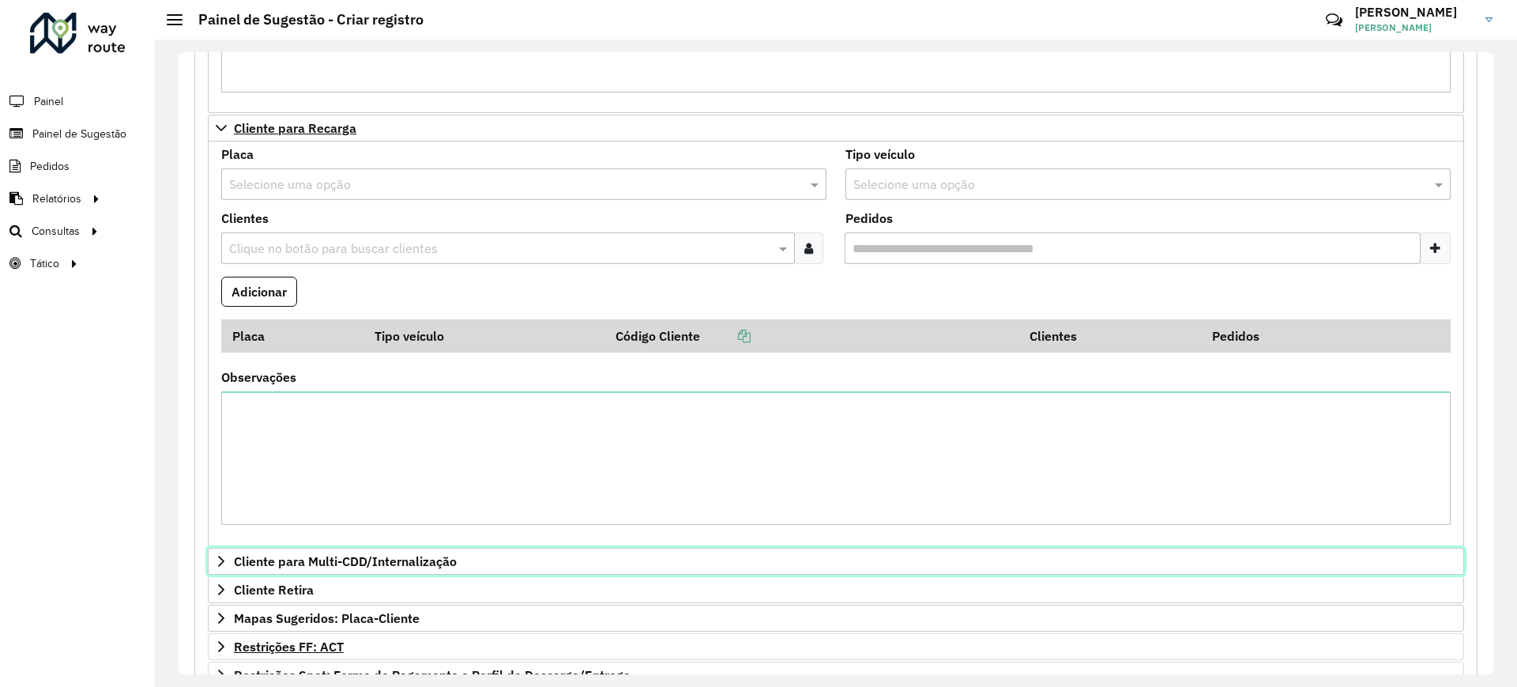
scroll to position [610, 0]
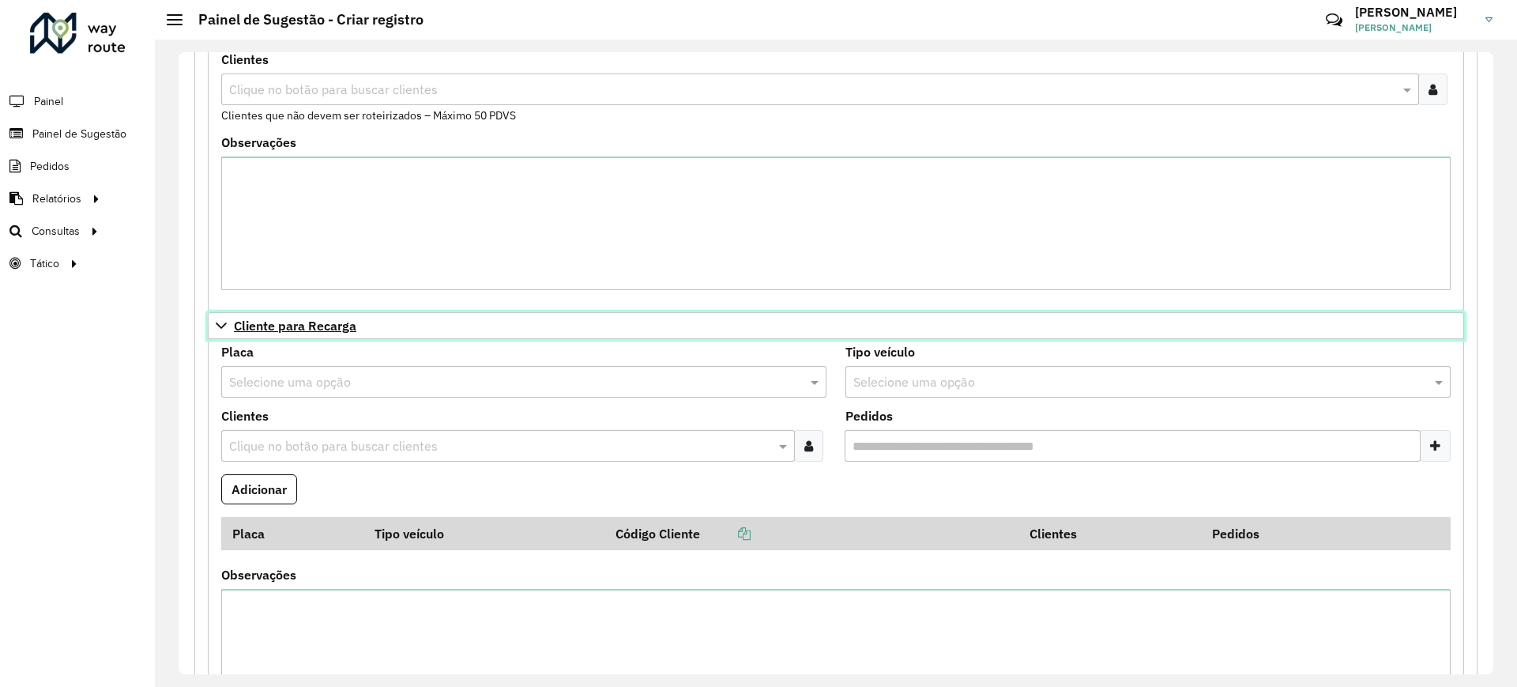
click at [333, 322] on span "Cliente para Recarga" at bounding box center [295, 325] width 122 height 13
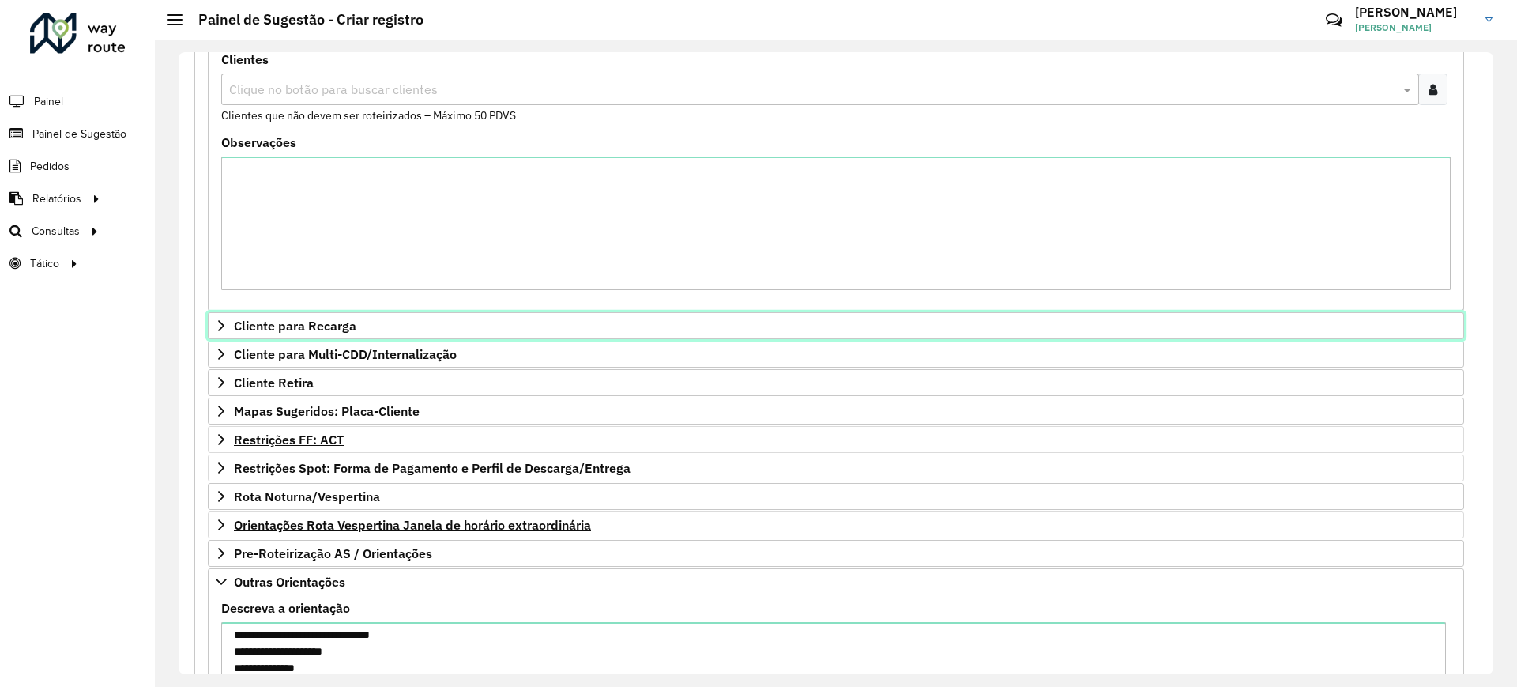
scroll to position [314, 0]
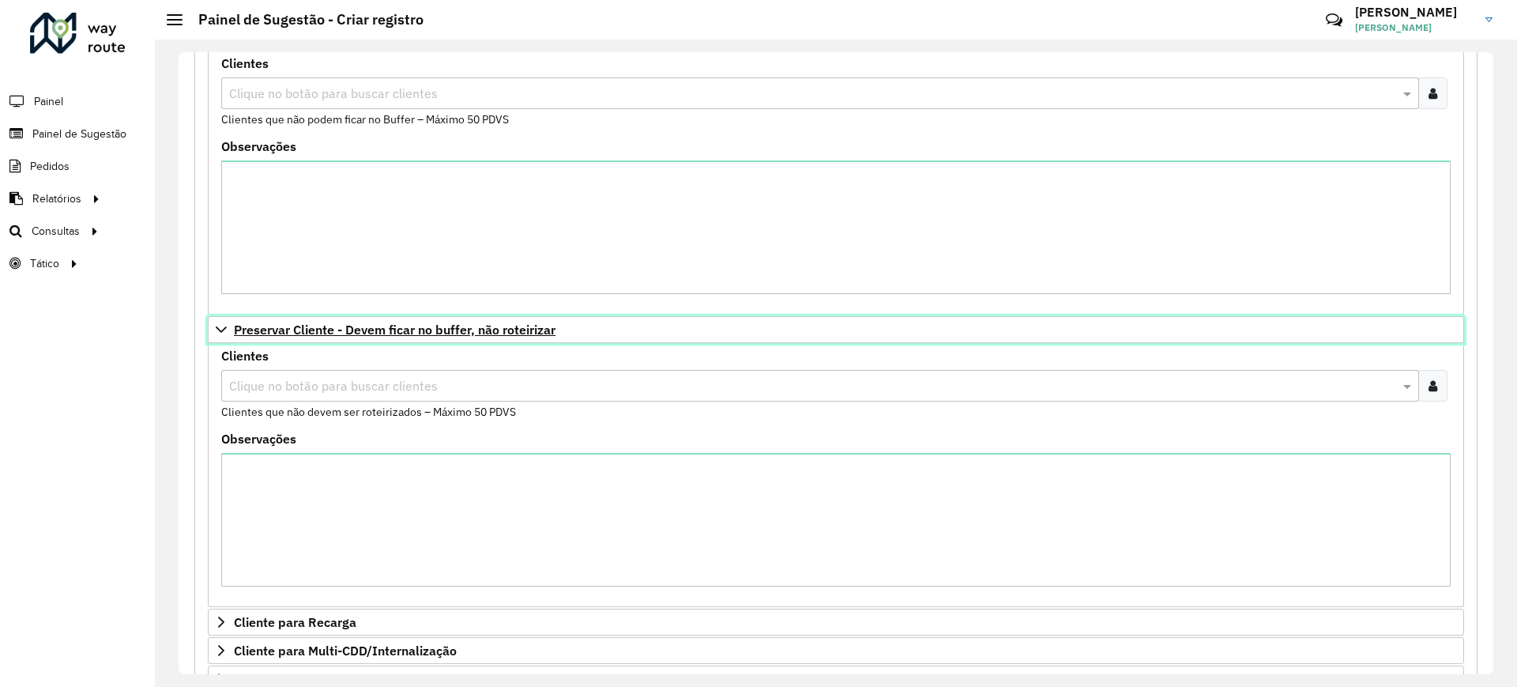
click at [360, 323] on span "Preservar Cliente - Devem ficar no buffer, não roteirizar" at bounding box center [395, 329] width 322 height 13
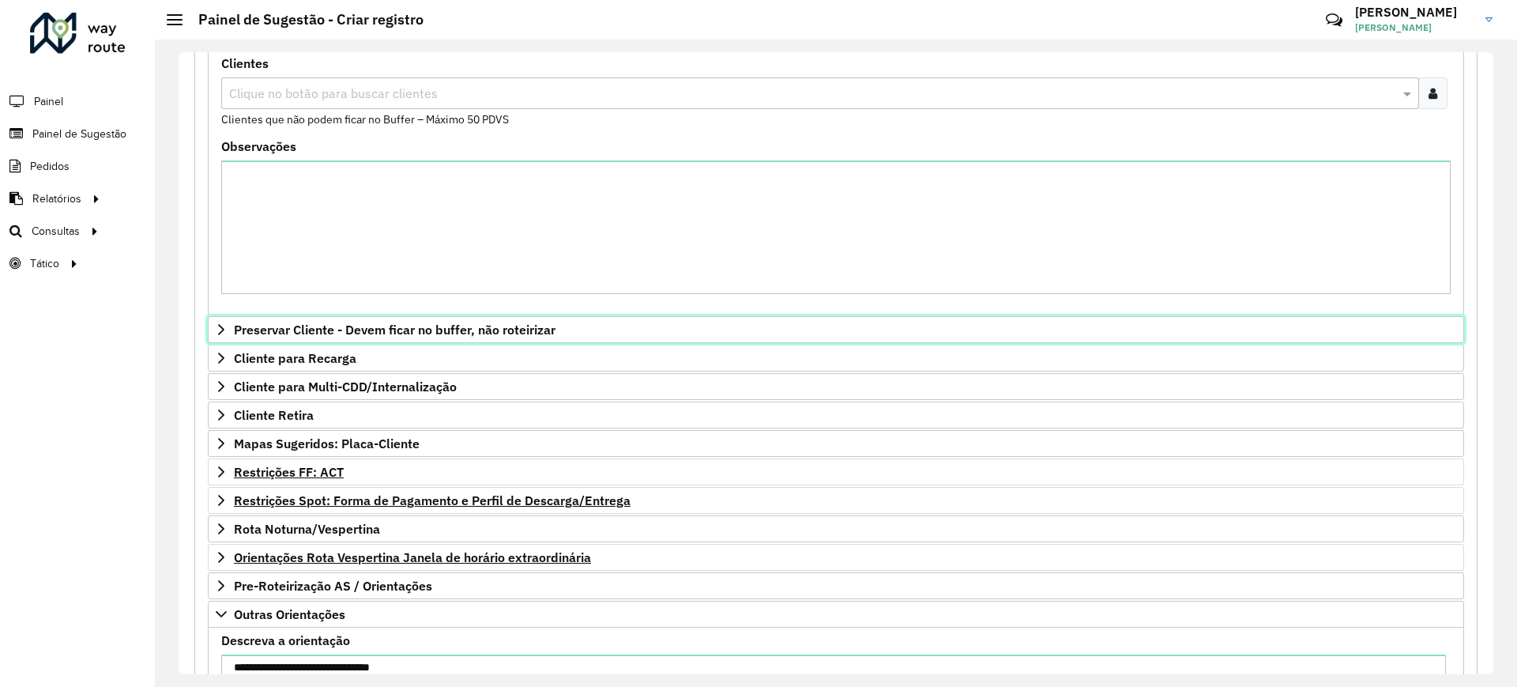
scroll to position [17, 0]
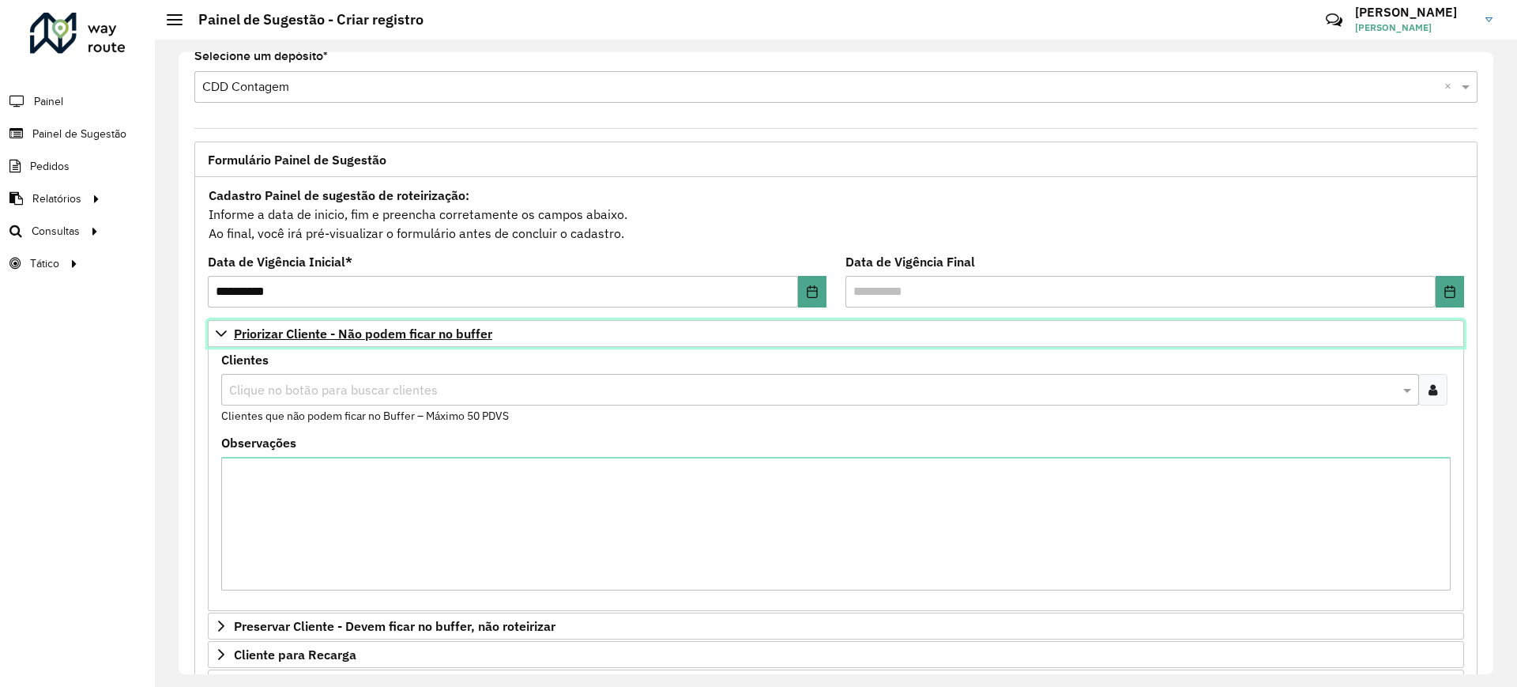
click at [307, 331] on span "Priorizar Cliente - Não podem ficar no buffer" at bounding box center [363, 333] width 258 height 13
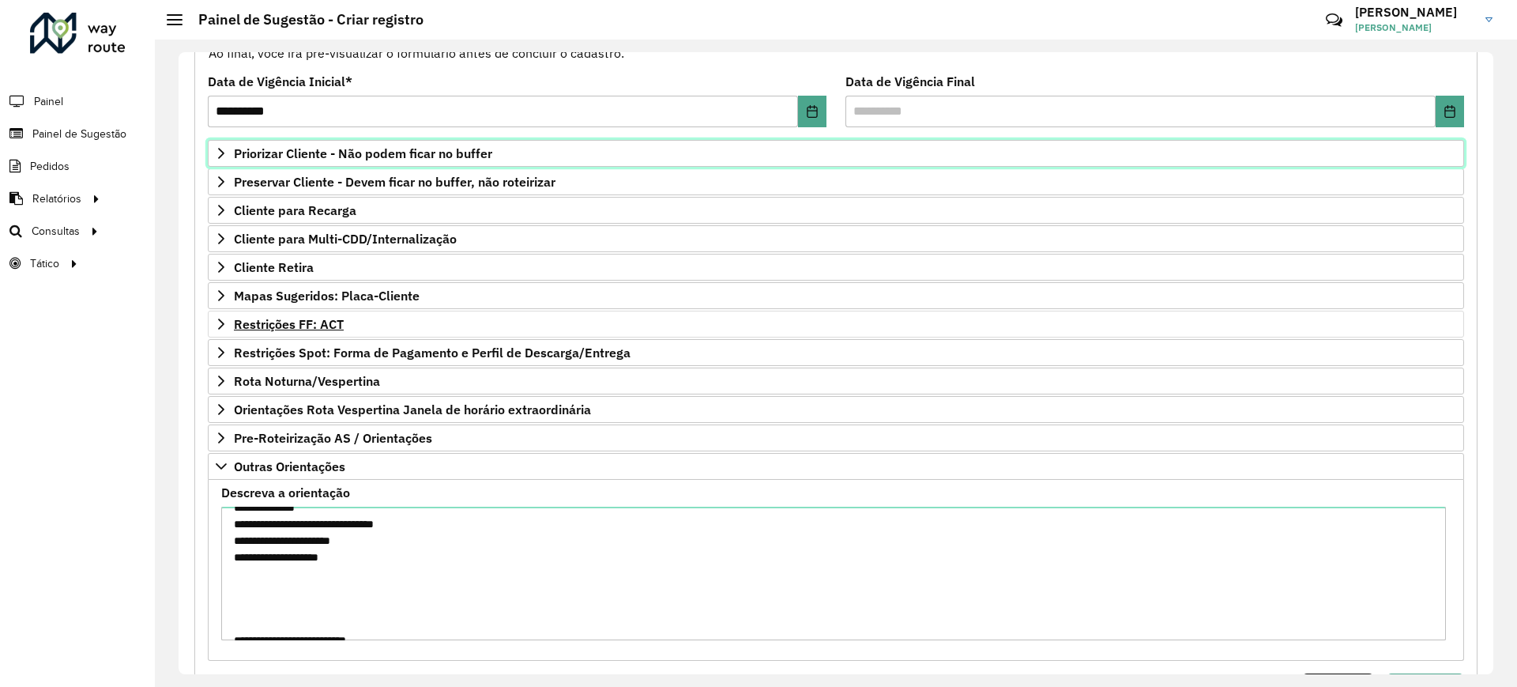
scroll to position [0, 0]
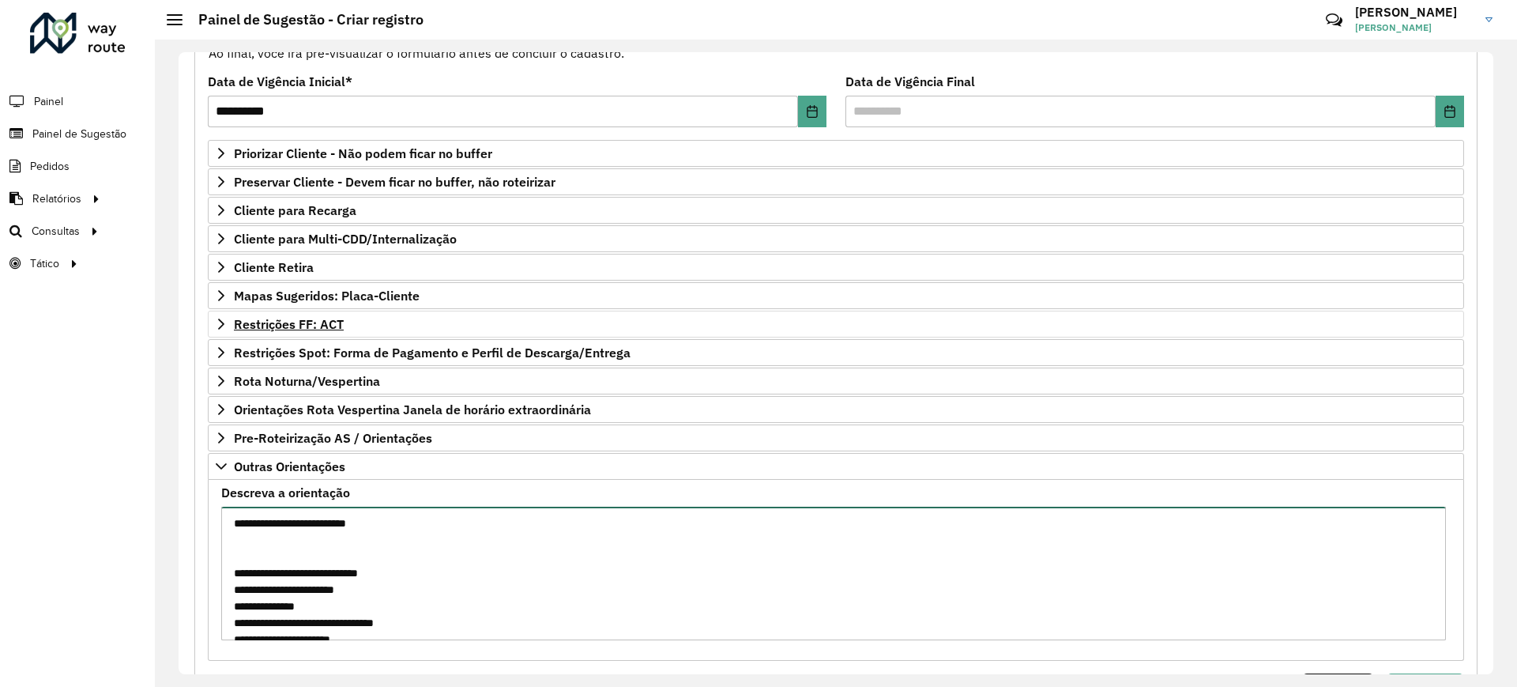
click at [261, 613] on textarea "Descreva a orientação" at bounding box center [833, 573] width 1225 height 134
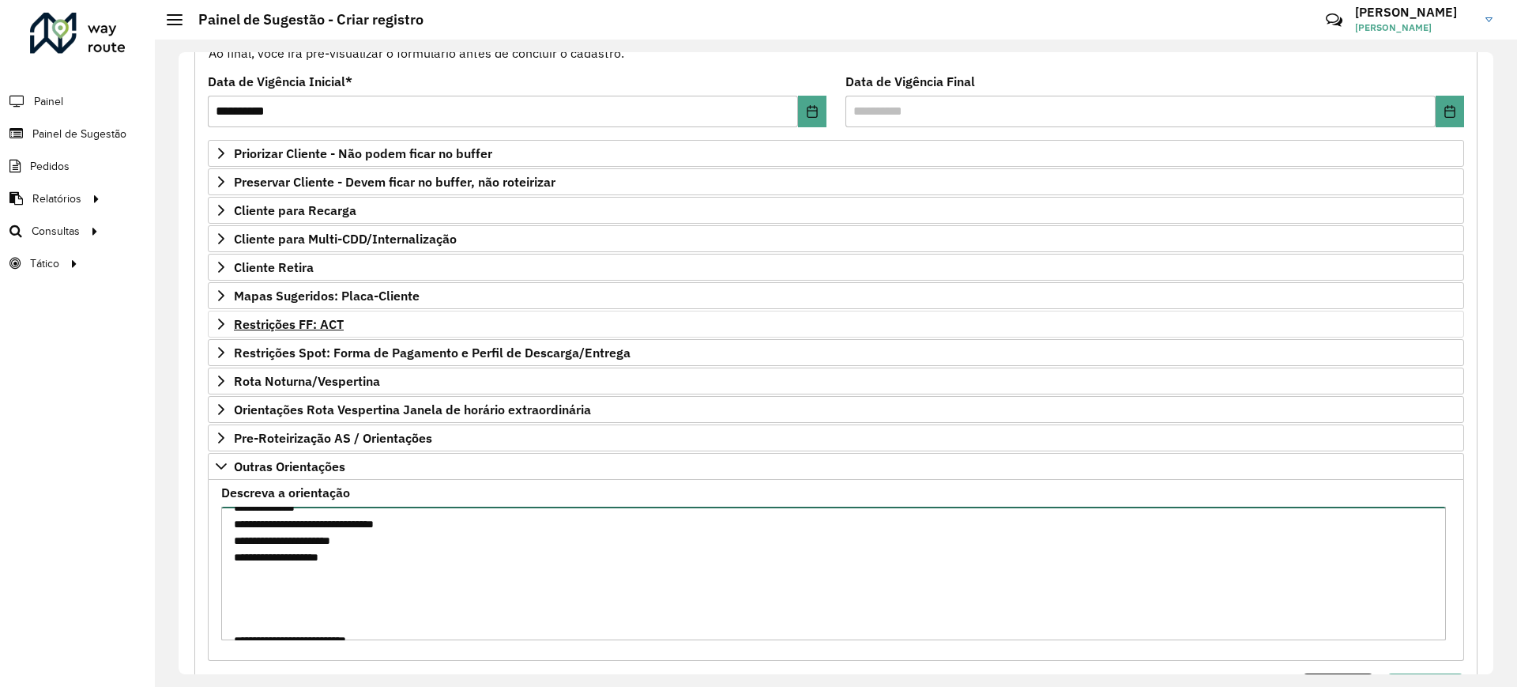
scroll to position [198, 0]
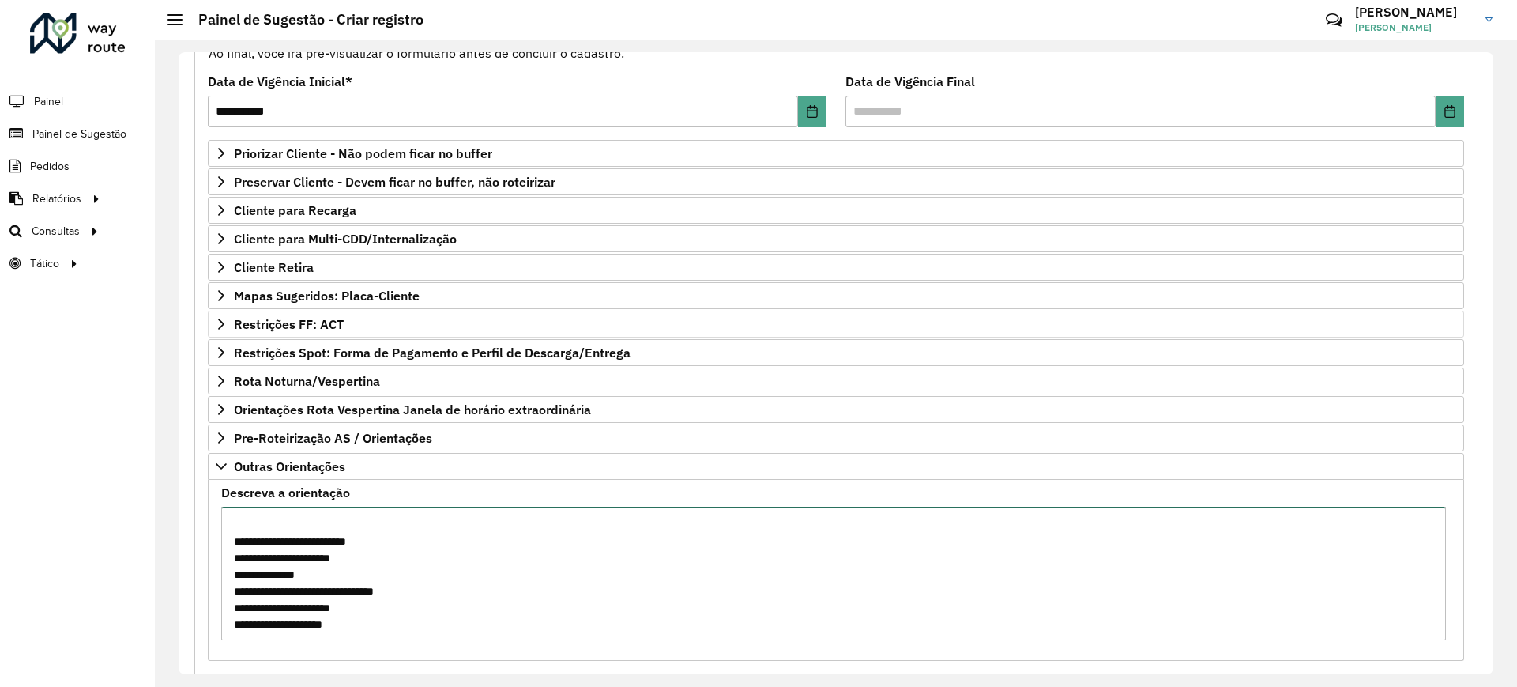
click at [262, 574] on textarea "Descreva a orientação" at bounding box center [833, 573] width 1225 height 134
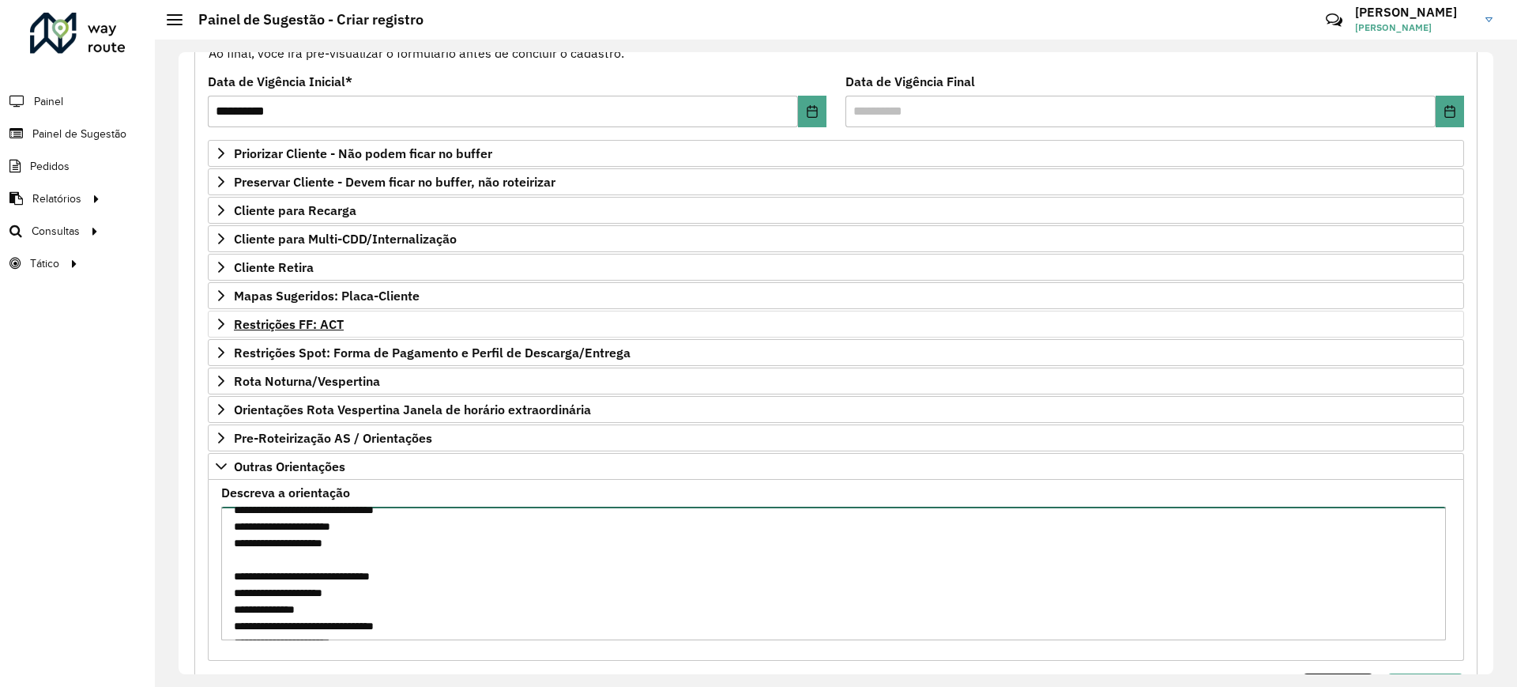
scroll to position [296, 0]
drag, startPoint x: 235, startPoint y: 555, endPoint x: 387, endPoint y: 623, distance: 166.2
click at [387, 623] on textarea "Descreva a orientação" at bounding box center [833, 573] width 1225 height 134
click at [410, 536] on textarea "Descreva a orientação" at bounding box center [833, 573] width 1225 height 134
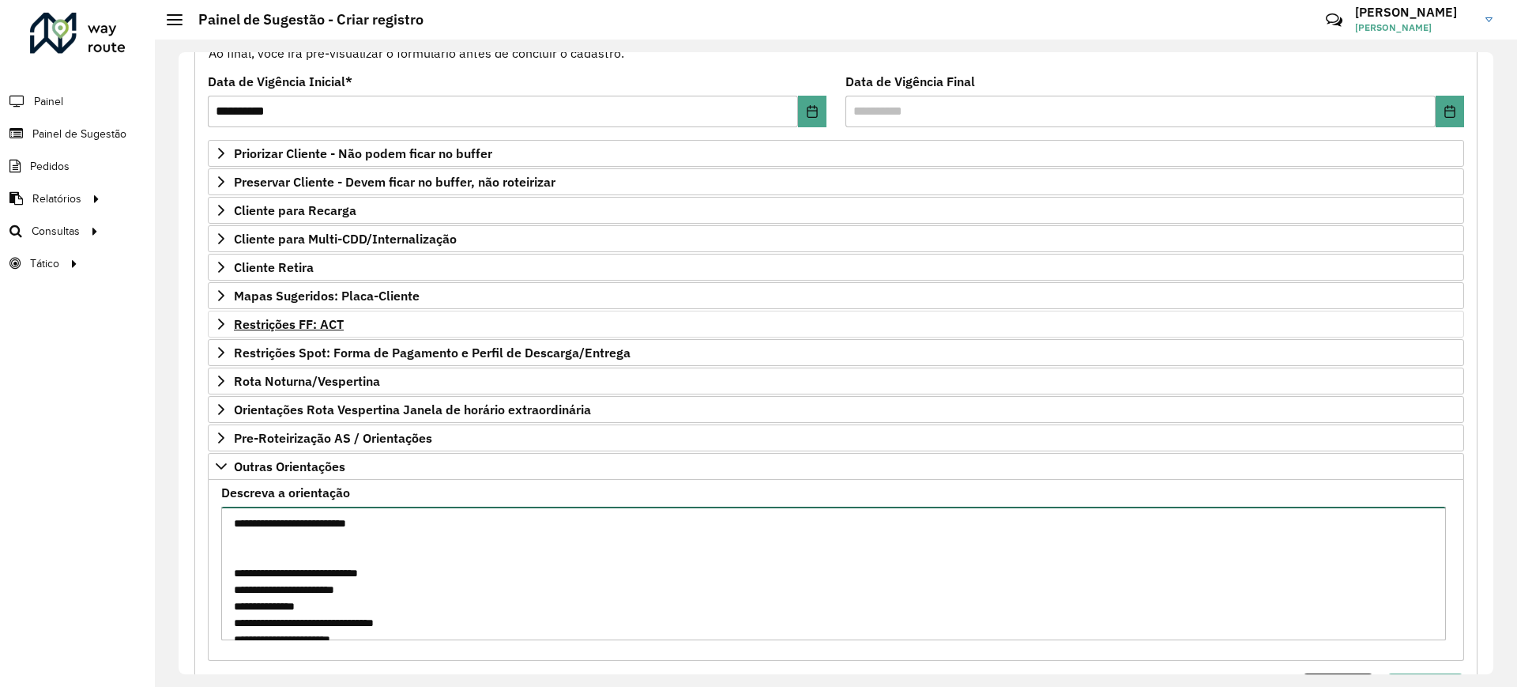
scroll to position [99, 0]
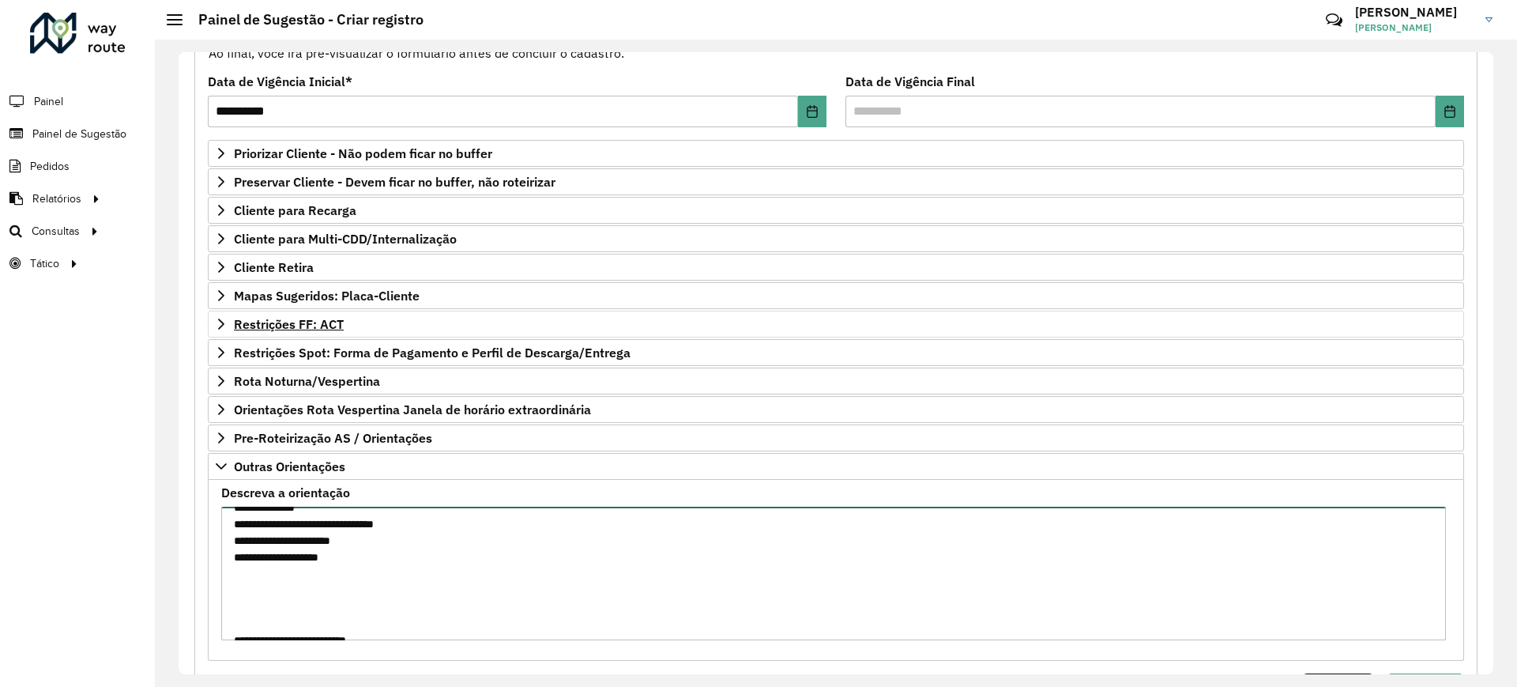
click at [328, 593] on textarea "**********" at bounding box center [833, 573] width 1225 height 134
click at [346, 611] on textarea "**********" at bounding box center [833, 573] width 1225 height 134
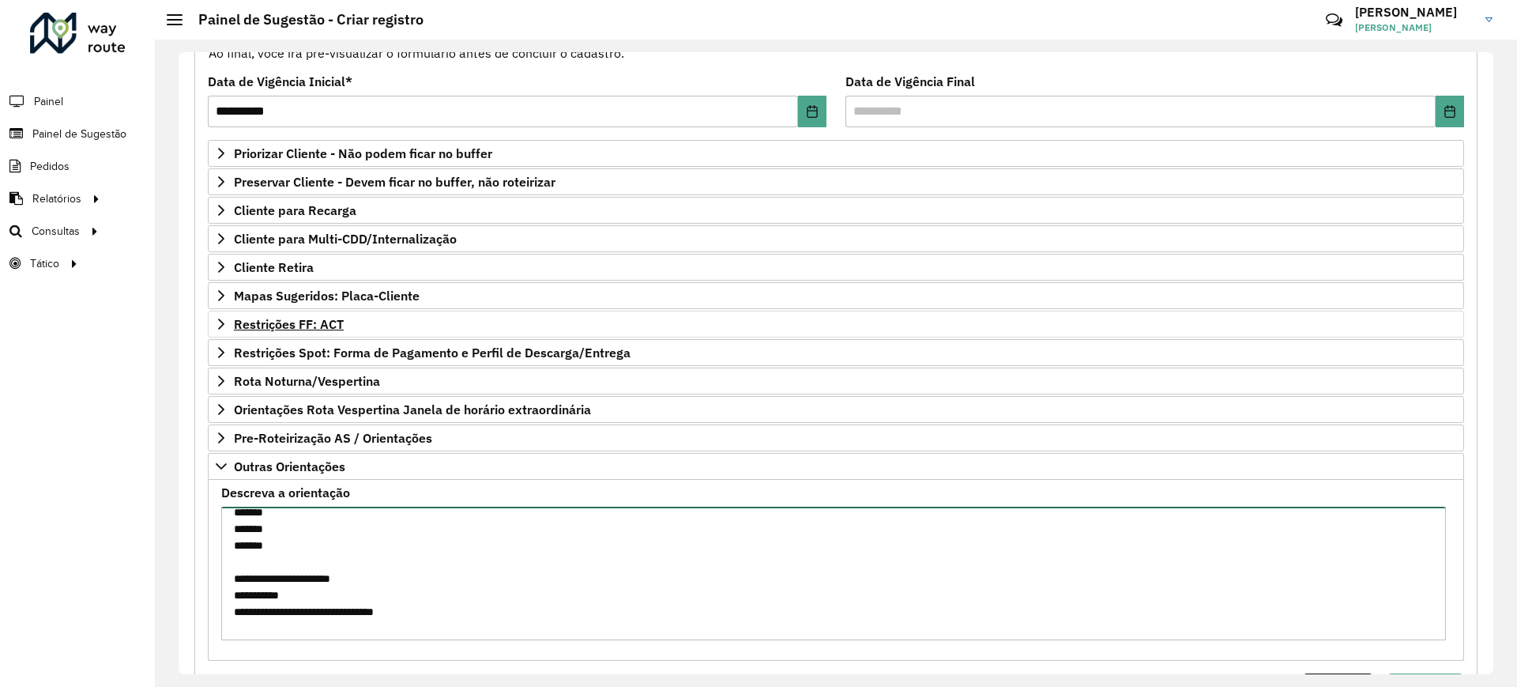
scroll to position [780, 0]
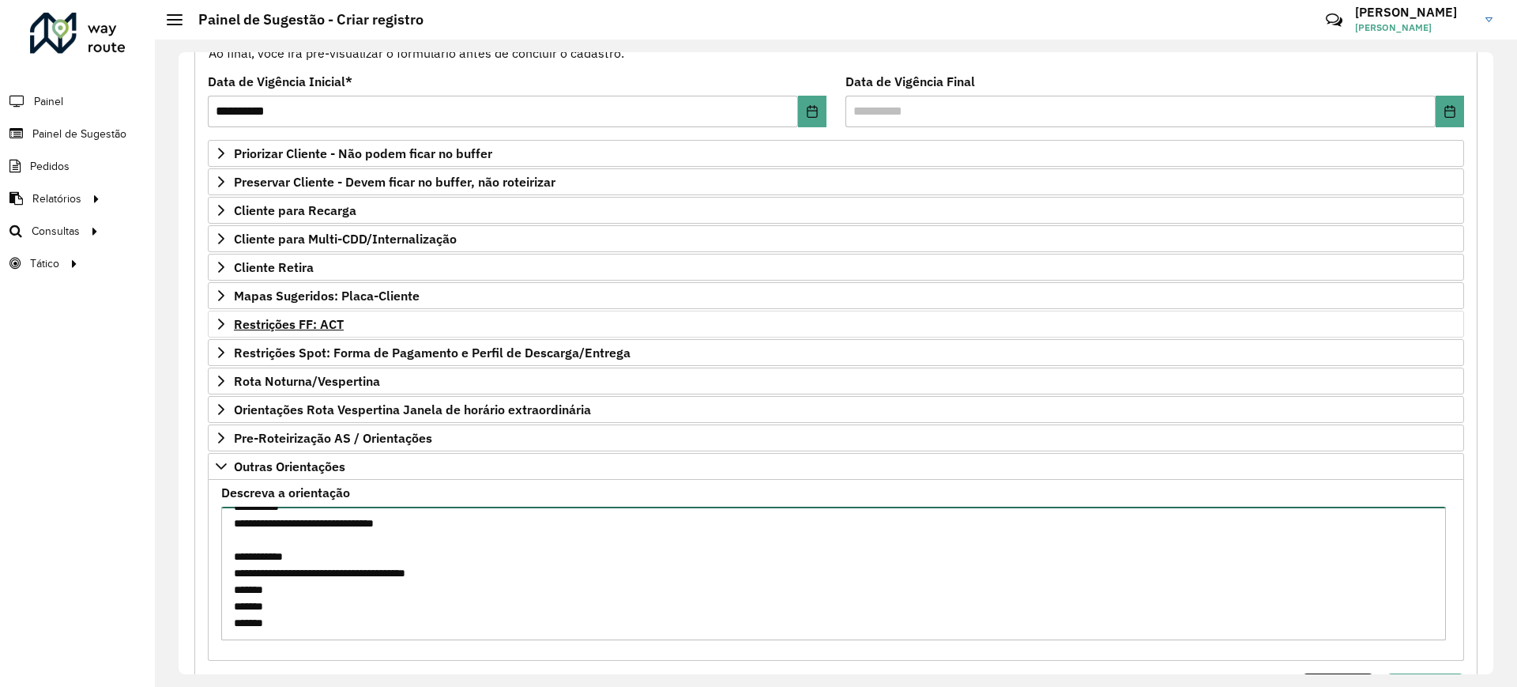
click at [273, 575] on textarea "**********" at bounding box center [833, 573] width 1225 height 134
paste textarea
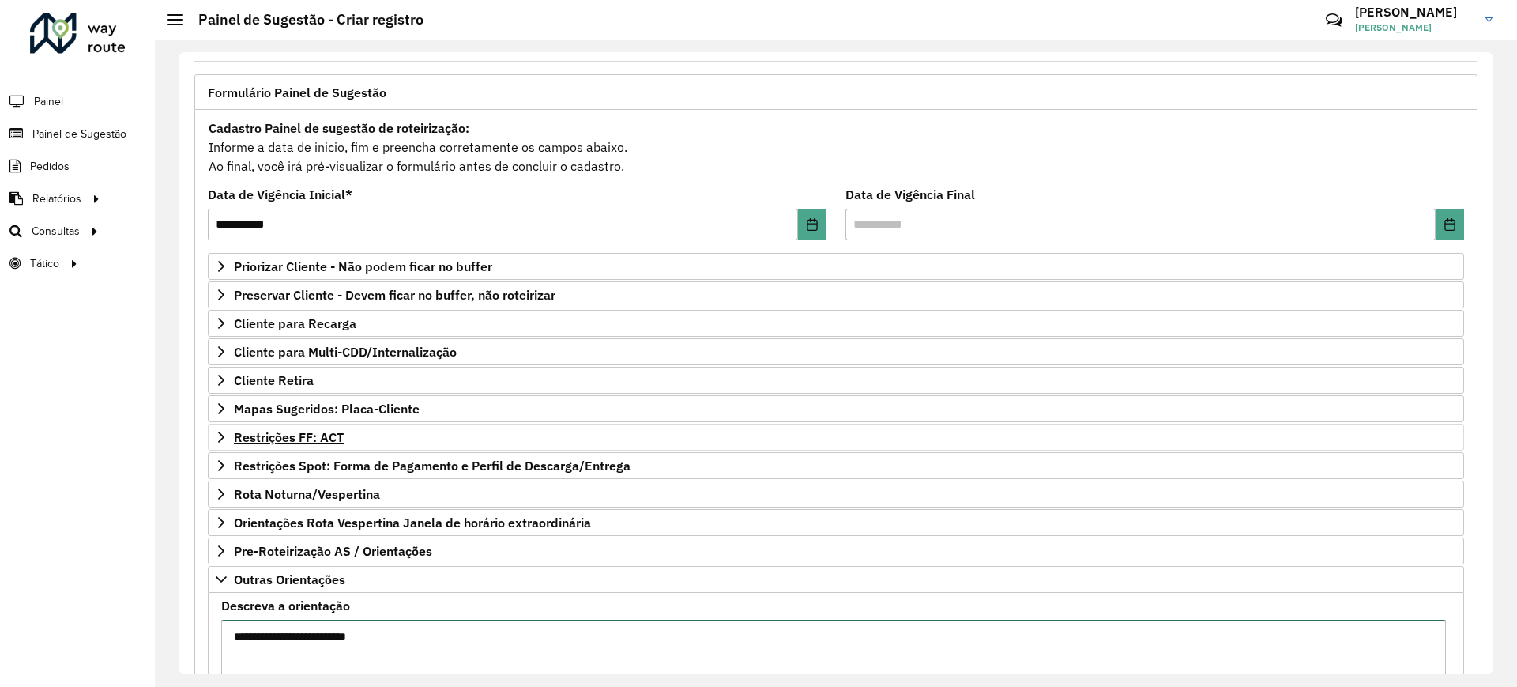
scroll to position [282, 0]
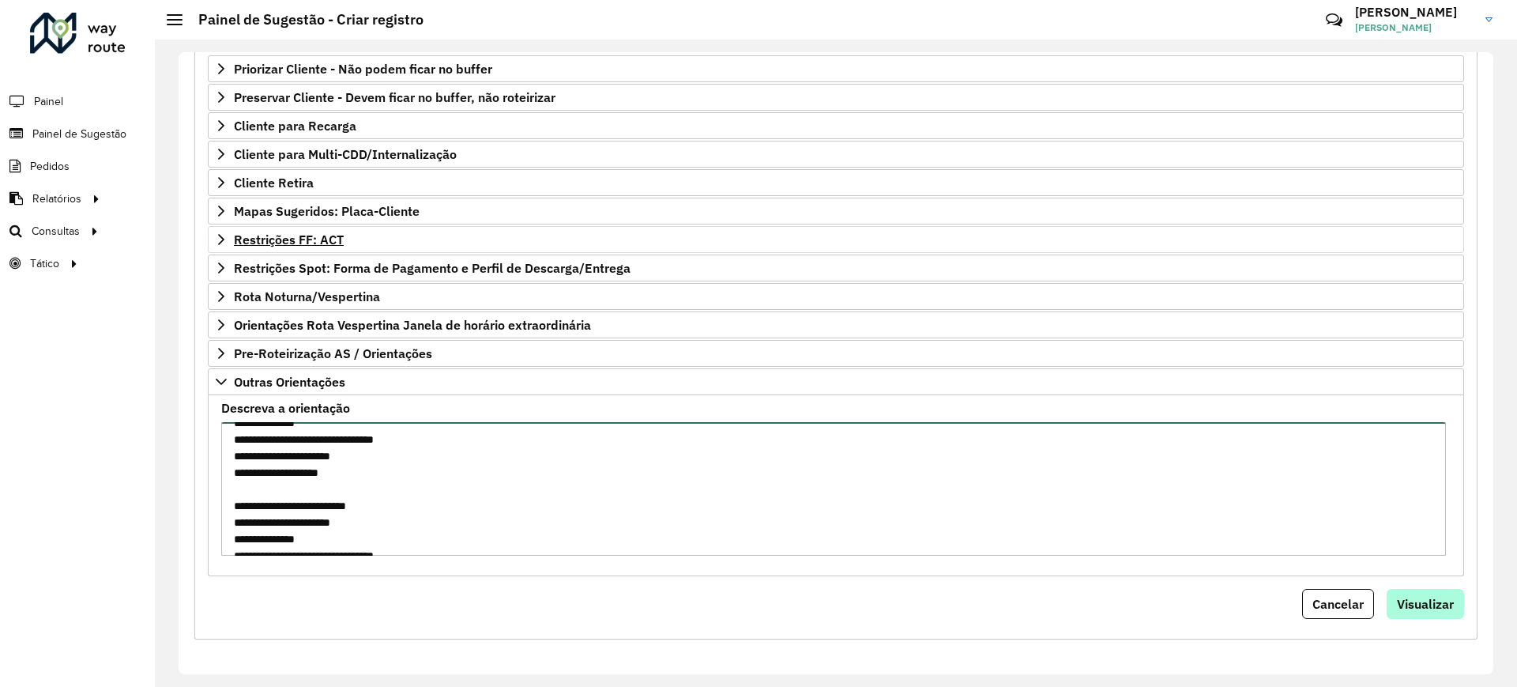
type textarea "**********"
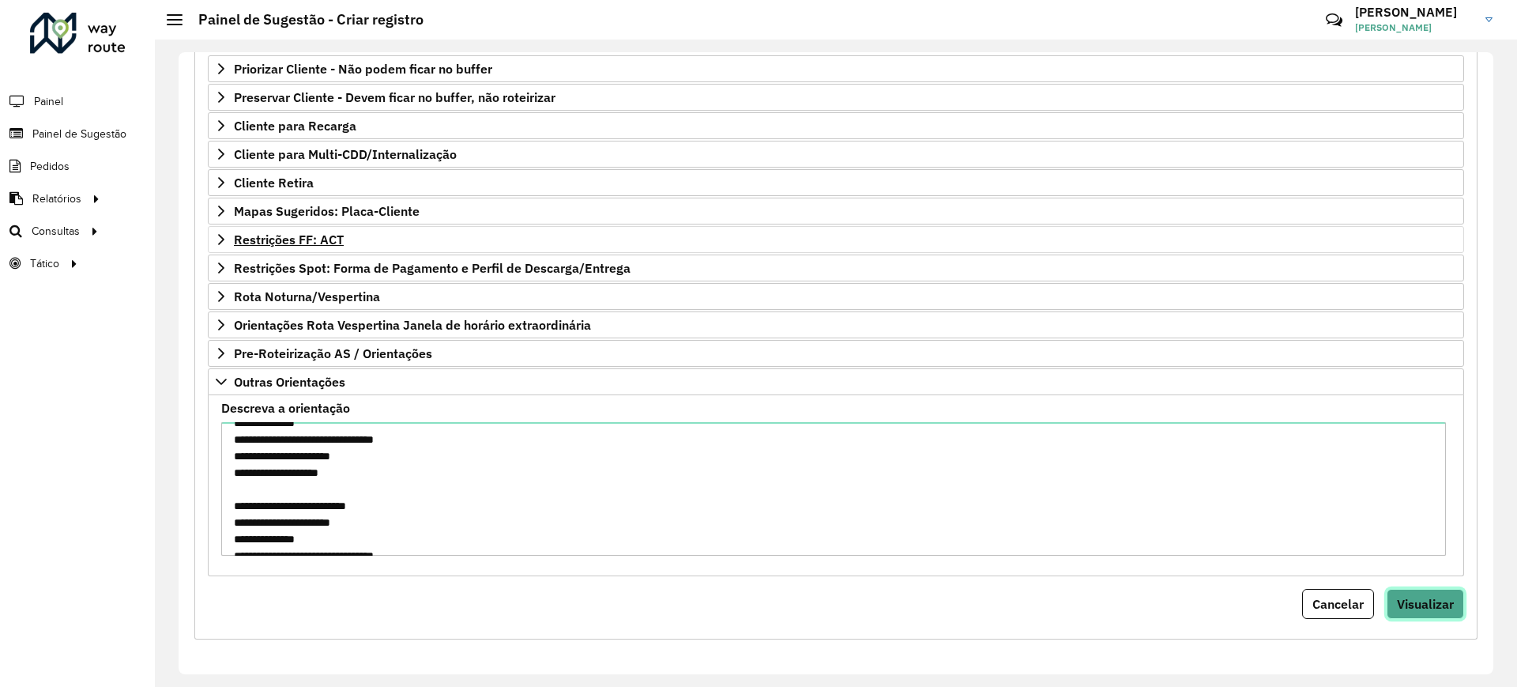
click at [1446, 606] on span "Visualizar" at bounding box center [1425, 604] width 57 height 16
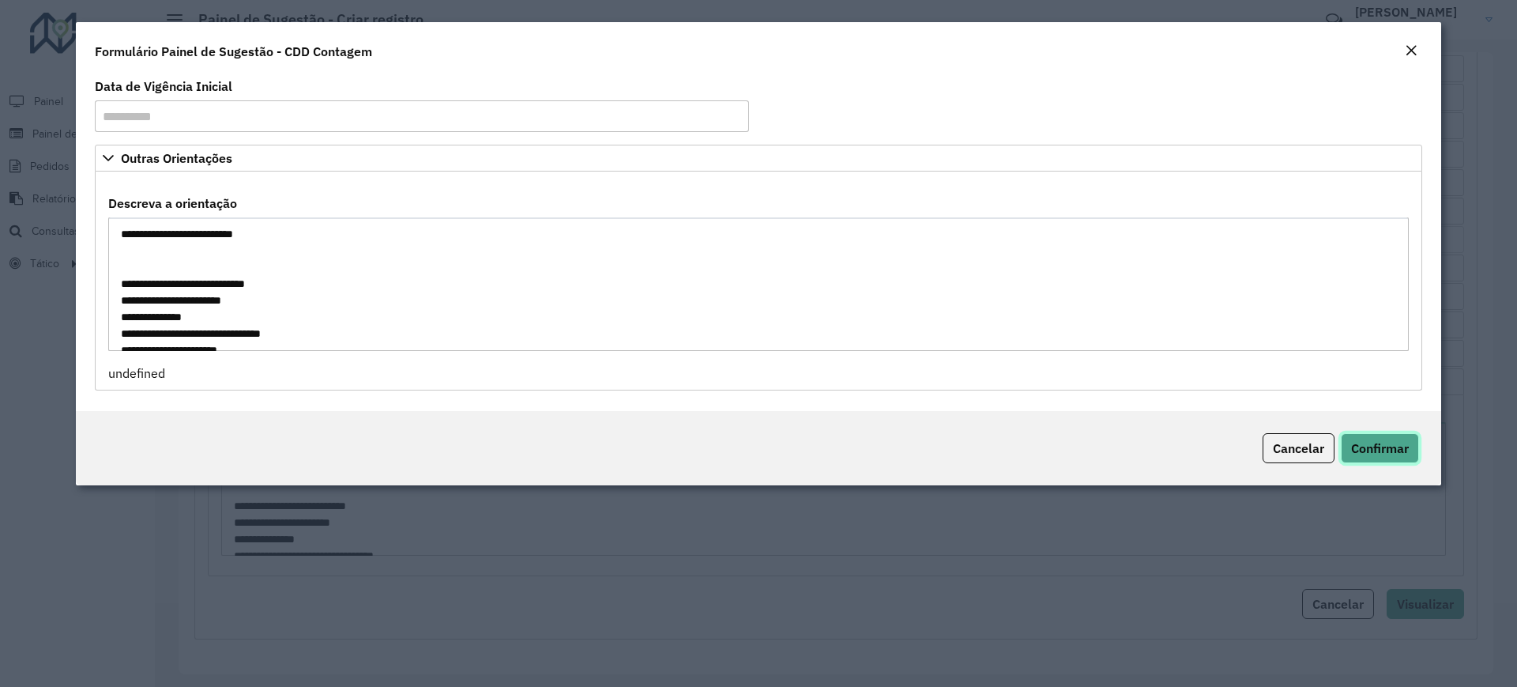
click at [1381, 435] on button "Confirmar" at bounding box center [1380, 448] width 78 height 30
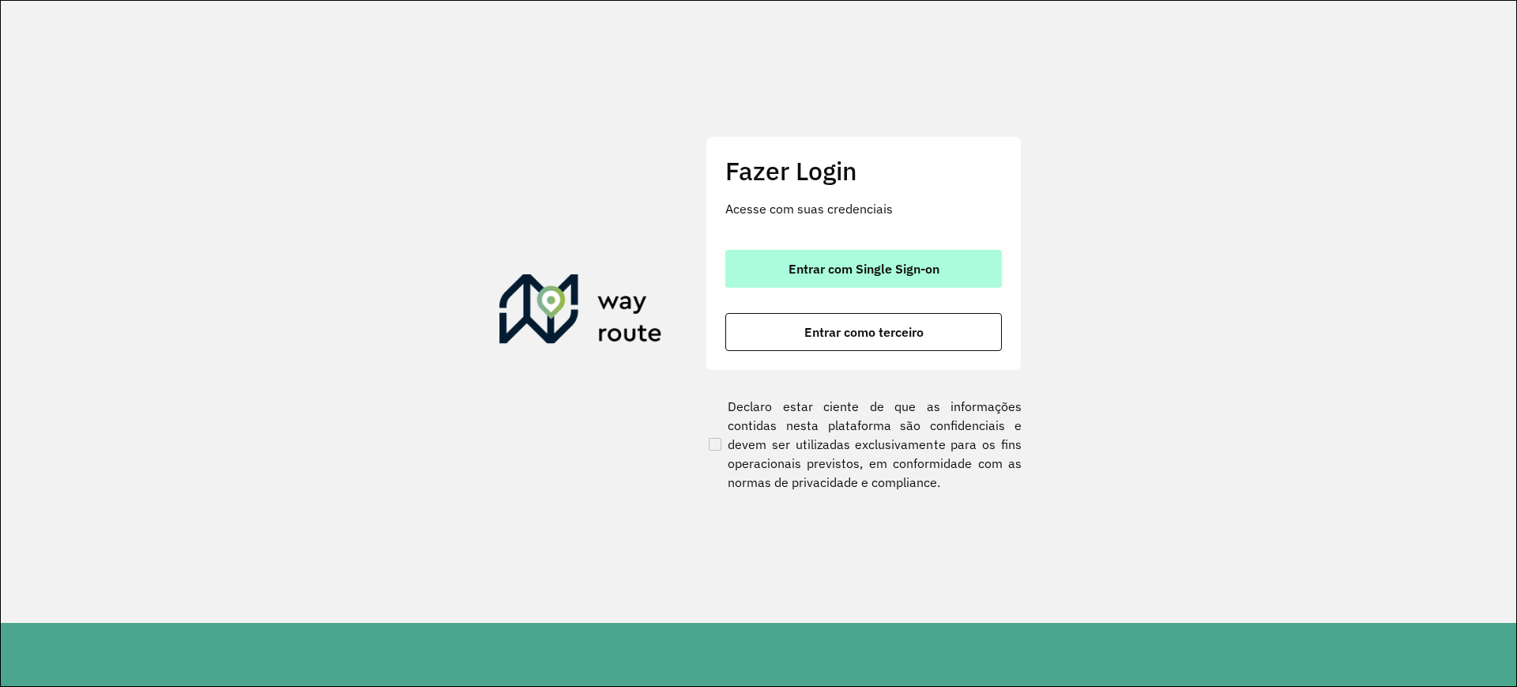
click at [814, 277] on button "Entrar com Single Sign-on" at bounding box center [863, 269] width 277 height 38
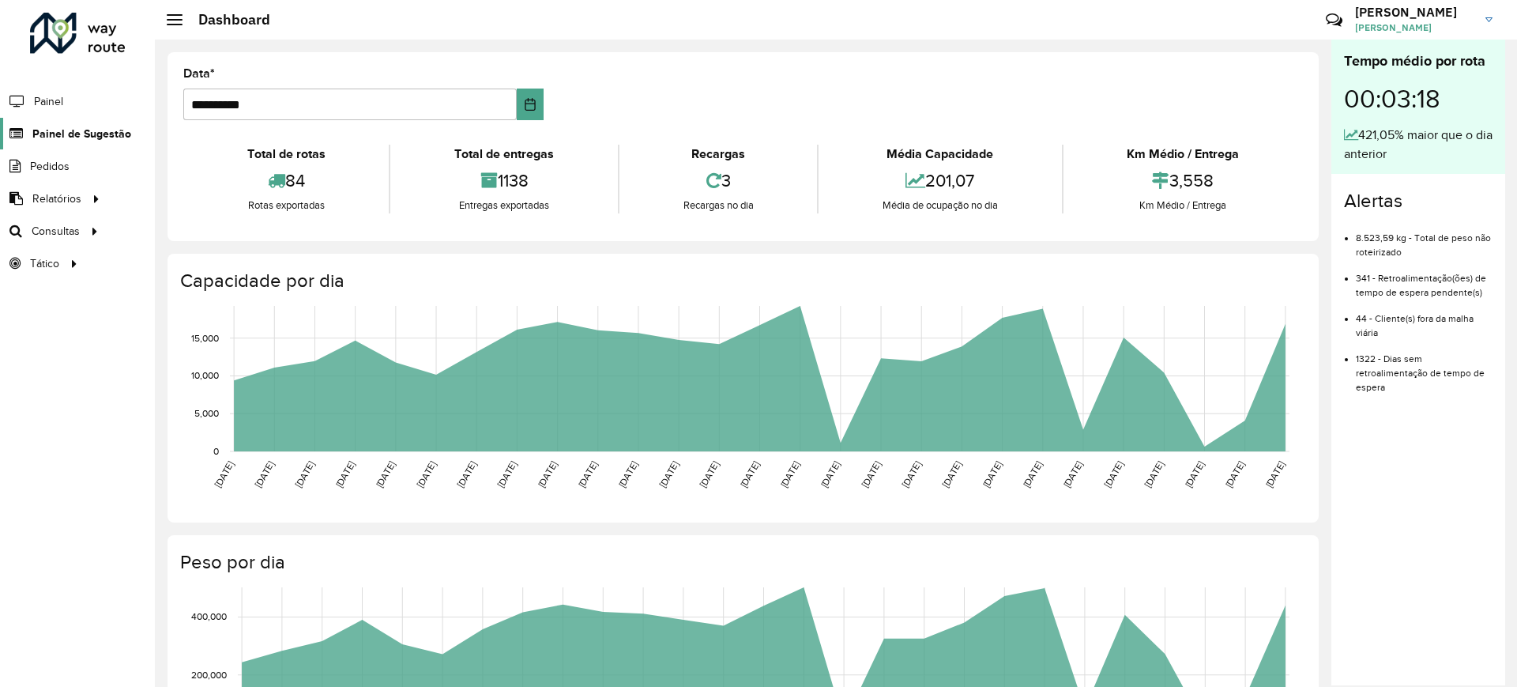
click at [76, 133] on span "Painel de Sugestão" at bounding box center [81, 134] width 99 height 17
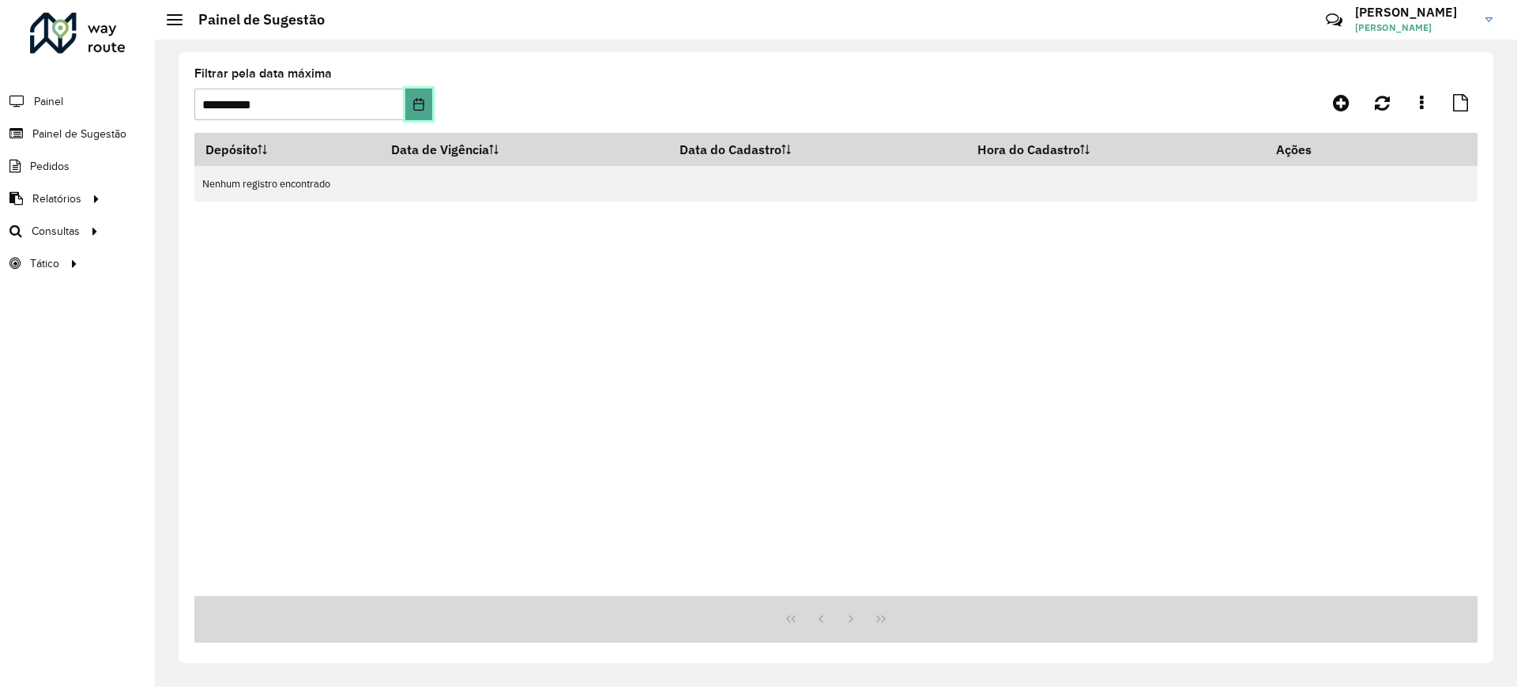
click at [411, 101] on button "Choose Date" at bounding box center [418, 104] width 26 height 32
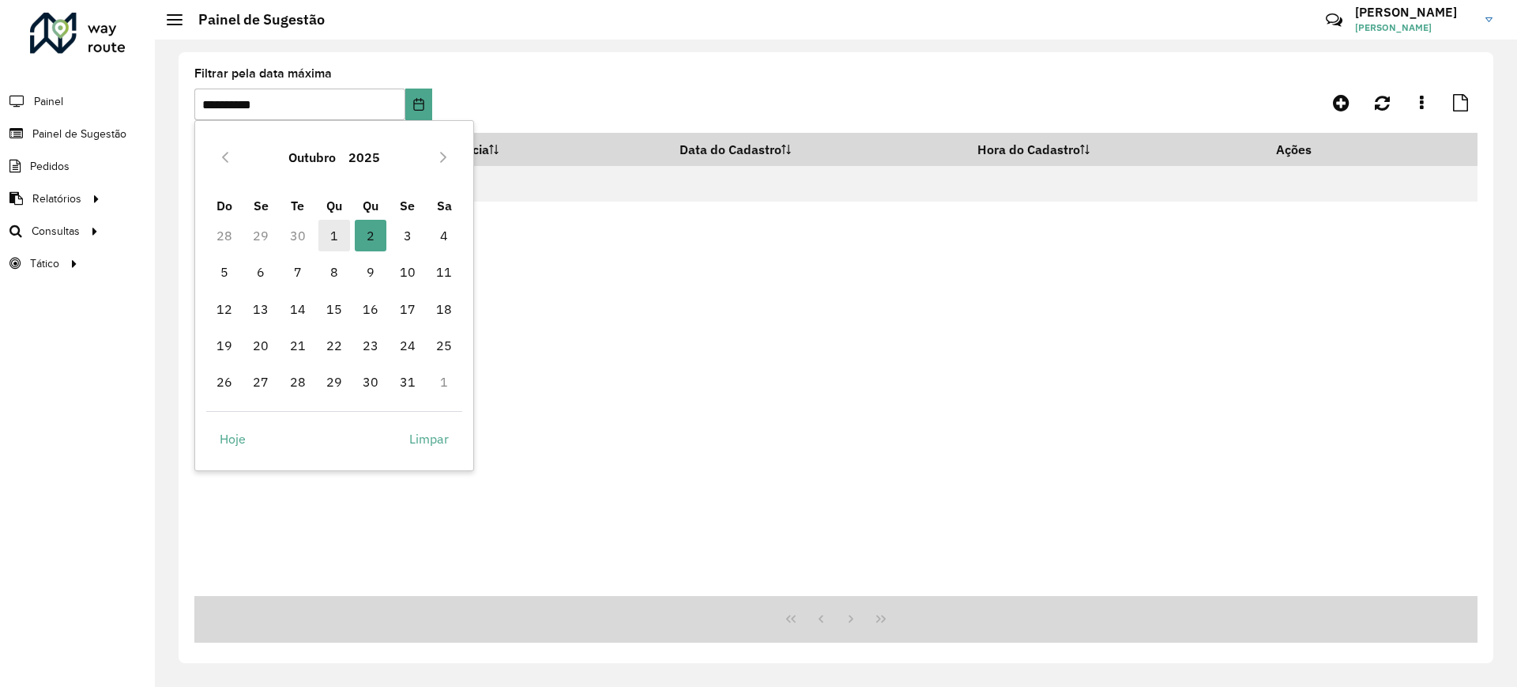
click at [339, 231] on span "1" at bounding box center [334, 236] width 32 height 32
type input "**********"
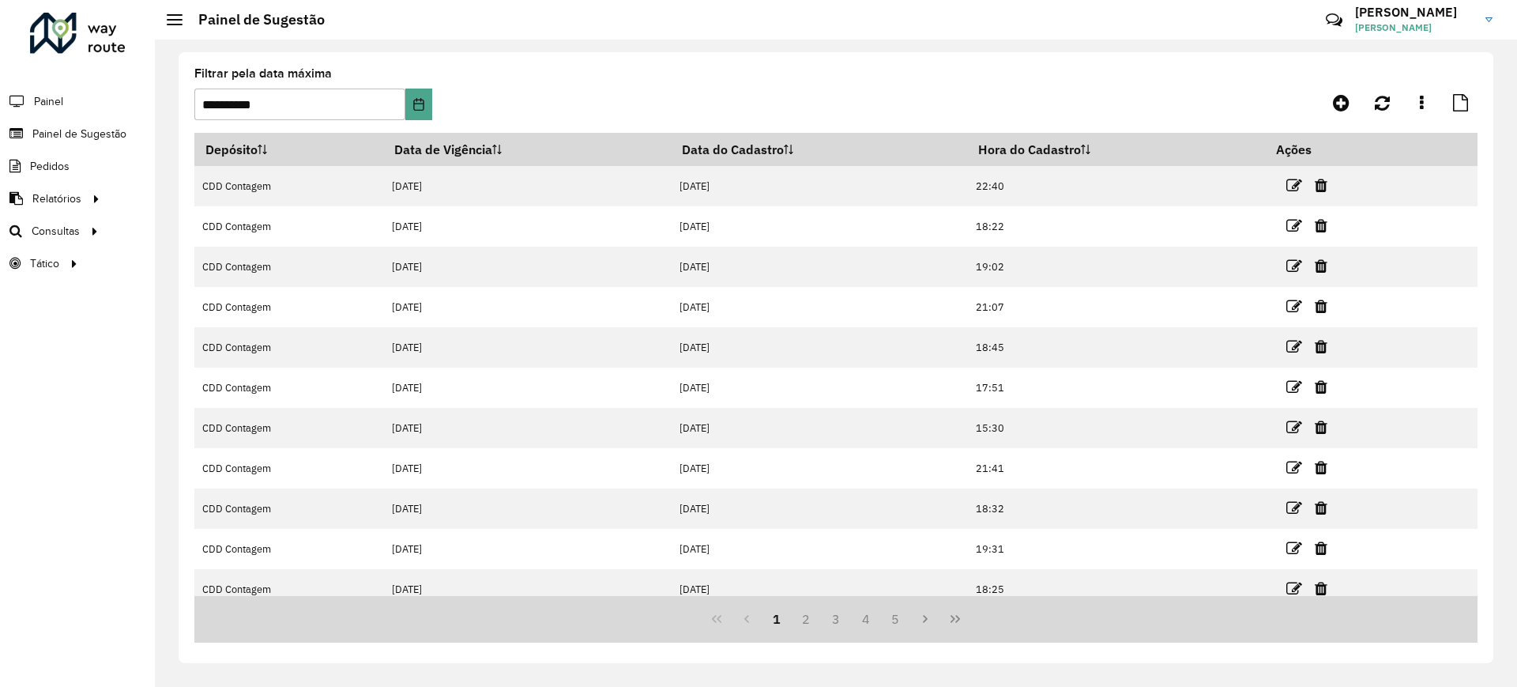
drag, startPoint x: 1516, startPoint y: 635, endPoint x: 1516, endPoint y: 685, distance: 49.8
click at [1516, 668] on div "**********" at bounding box center [836, 363] width 1362 height 647
click at [962, 623] on button "Last Page" at bounding box center [955, 619] width 30 height 30
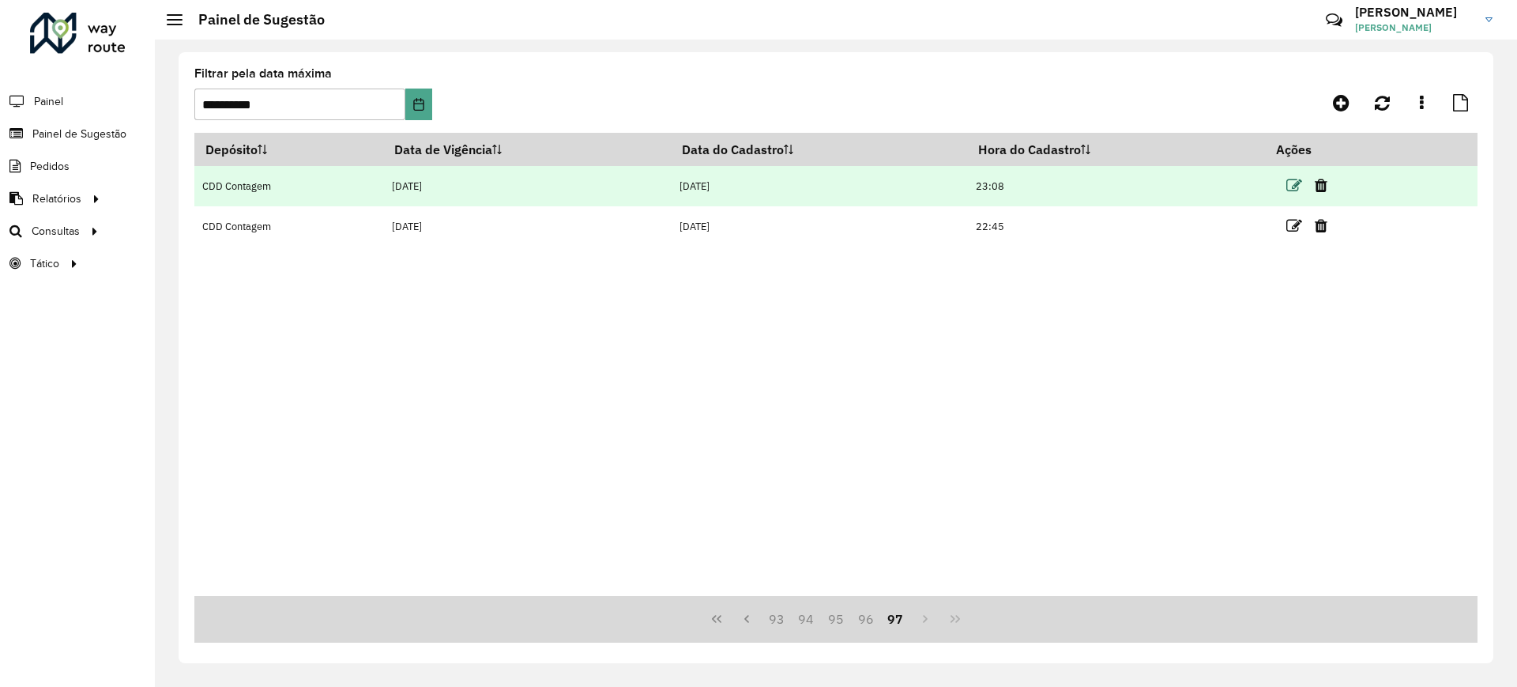
click at [1300, 178] on icon at bounding box center [1294, 186] width 16 height 16
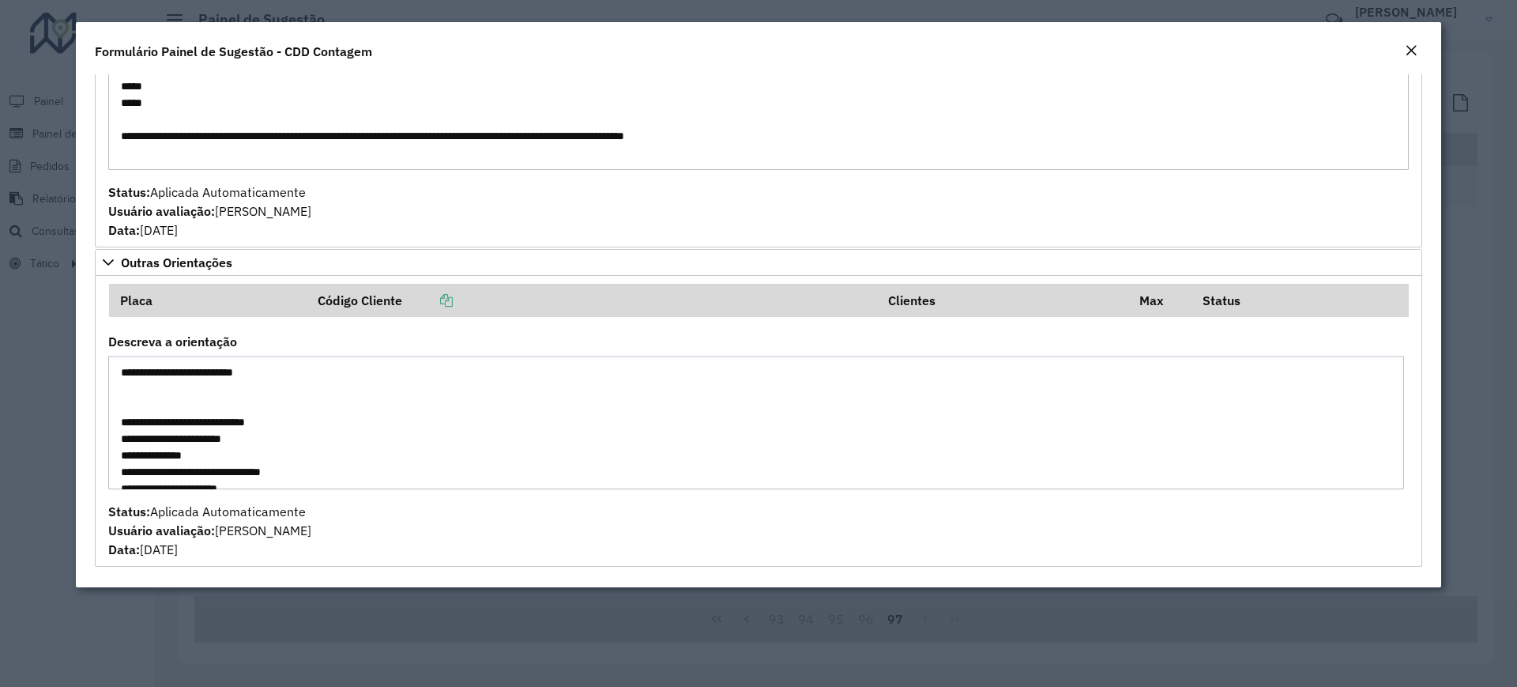
drag, startPoint x: 293, startPoint y: 472, endPoint x: 58, endPoint y: 100, distance: 439.6
click at [58, 100] on modal-container "**********" at bounding box center [758, 343] width 1517 height 687
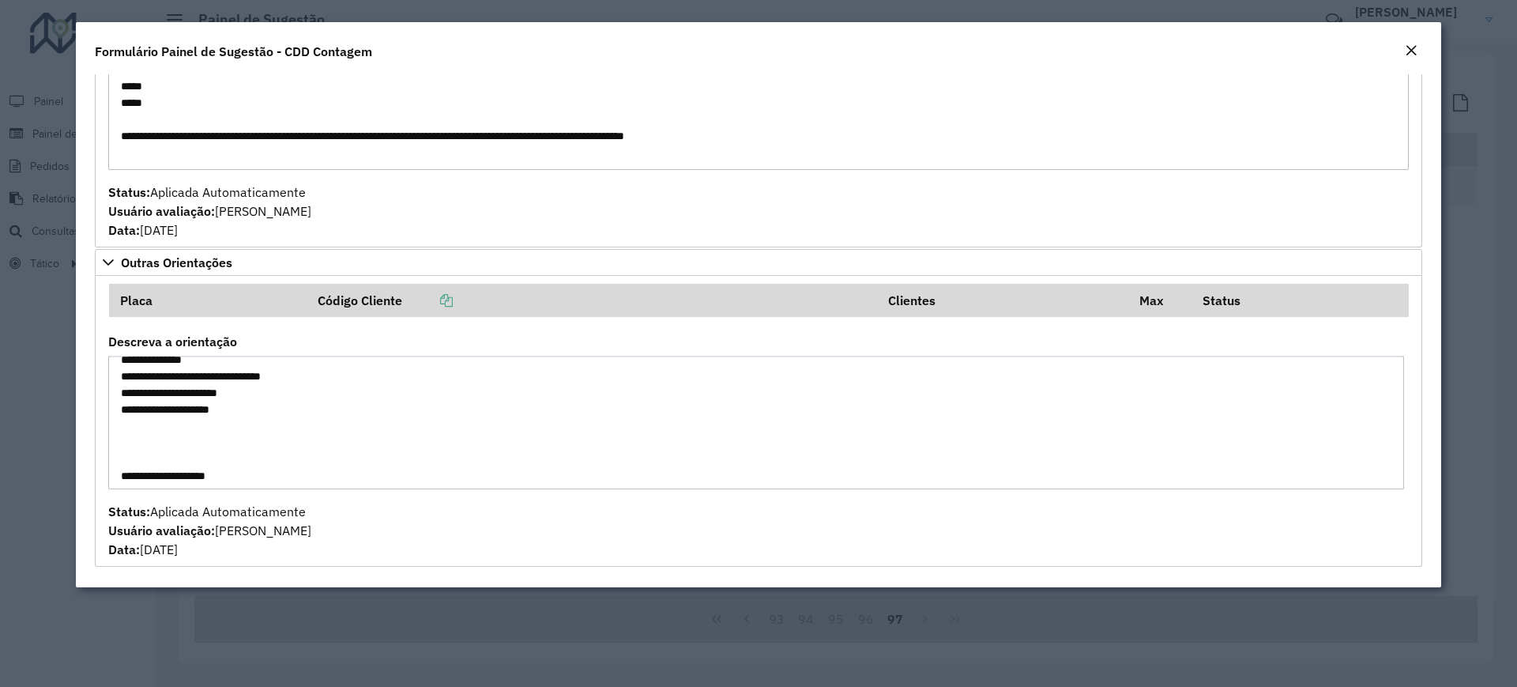
scroll to position [198, 0]
